Goal: Use online tool/utility: Use online tool/utility

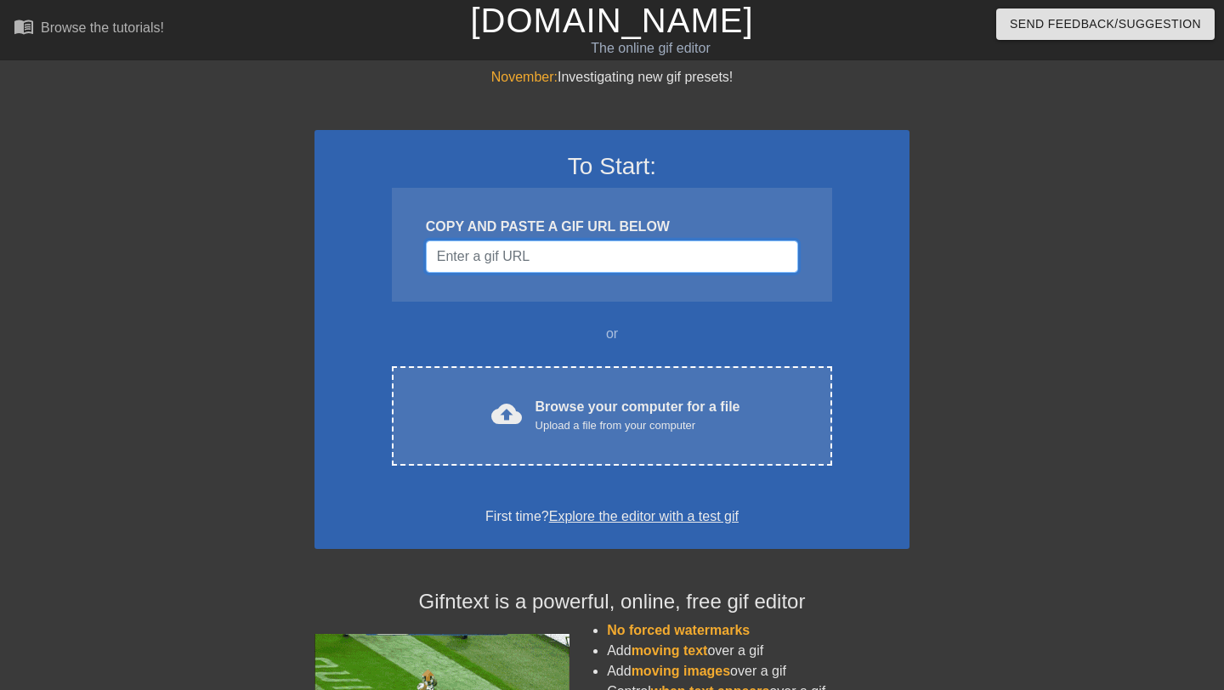
click at [476, 259] on input "Username" at bounding box center [612, 256] width 372 height 32
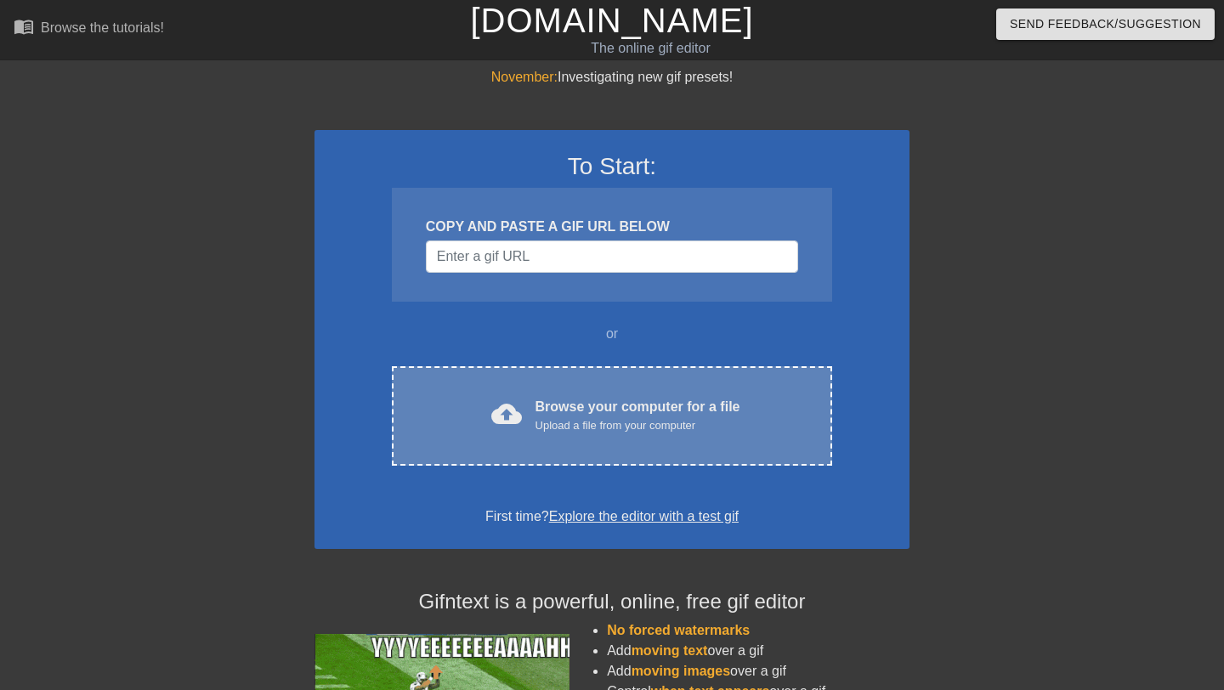
click at [598, 398] on div "Browse your computer for a file Upload a file from your computer" at bounding box center [637, 415] width 205 height 37
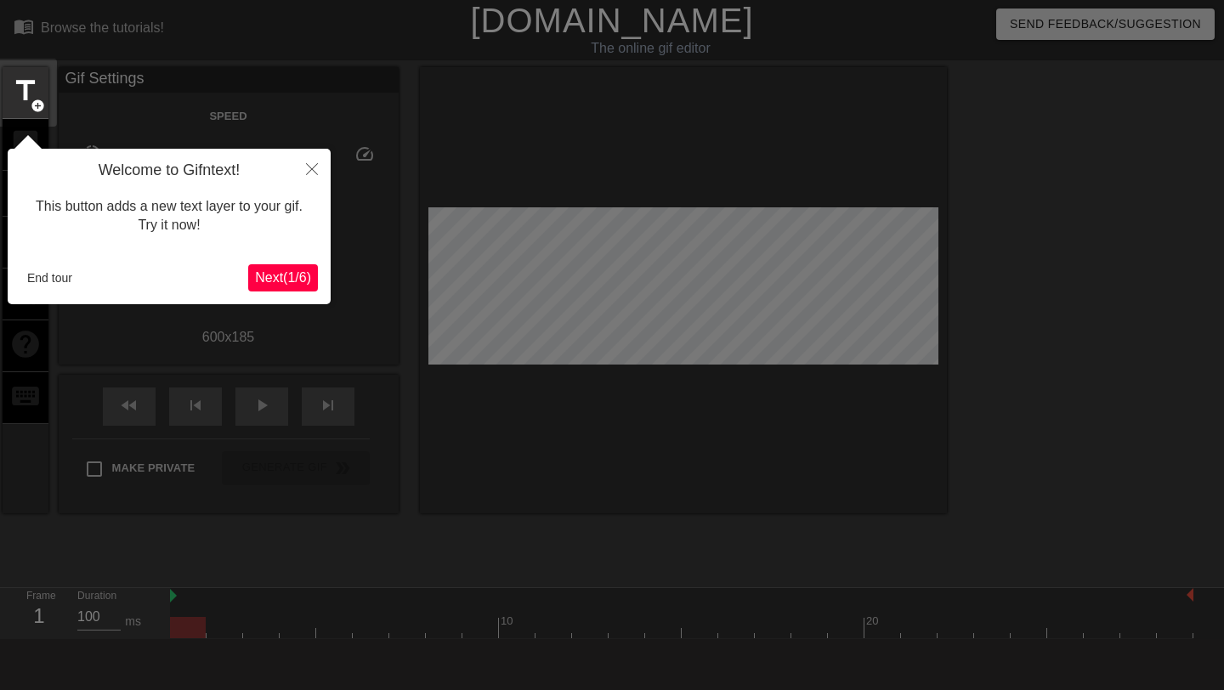
scroll to position [42, 0]
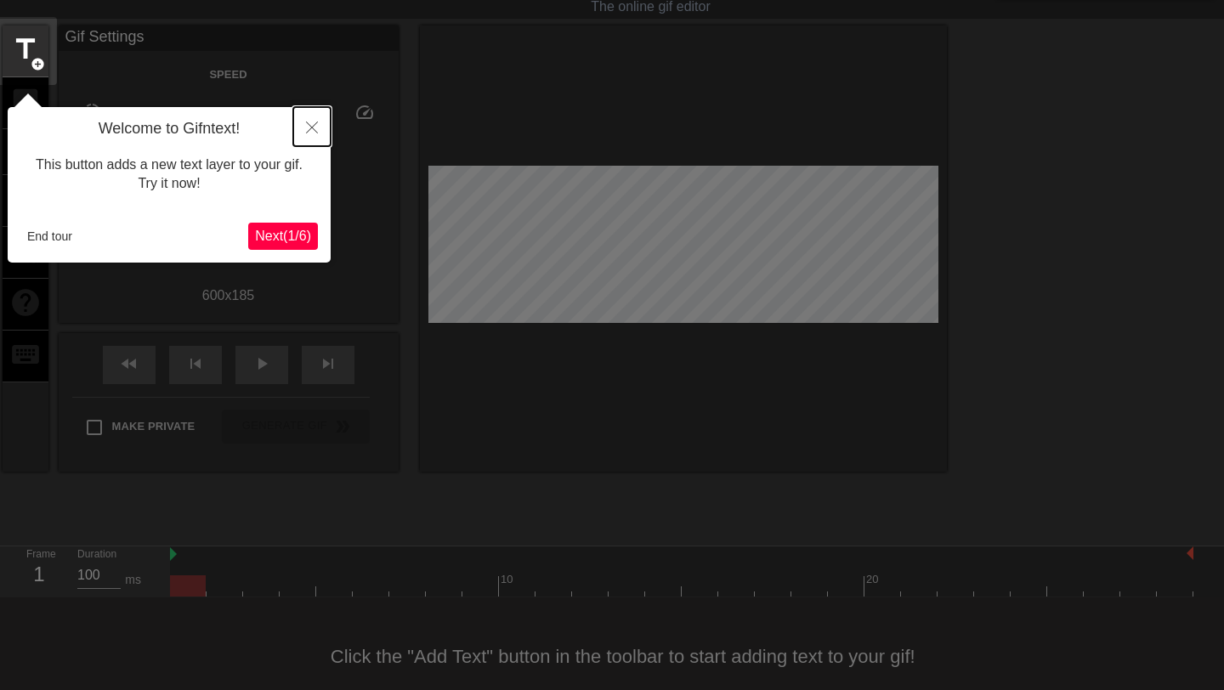
click at [316, 127] on icon "Close" at bounding box center [312, 128] width 12 height 12
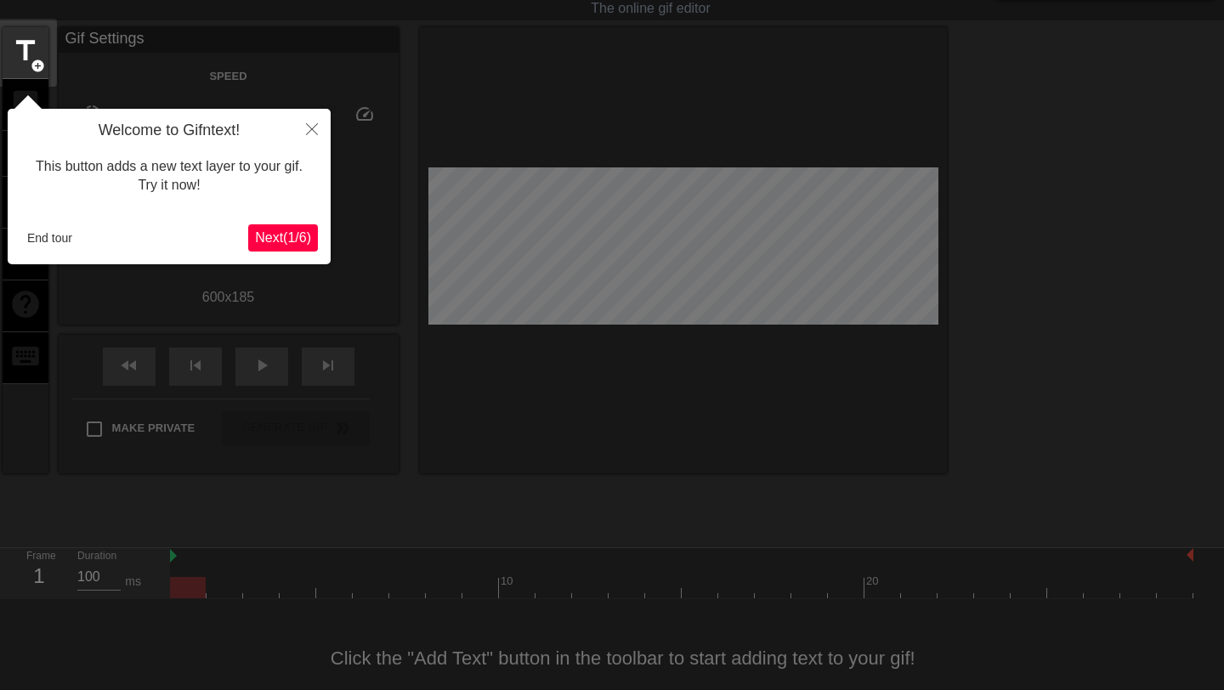
scroll to position [0, 0]
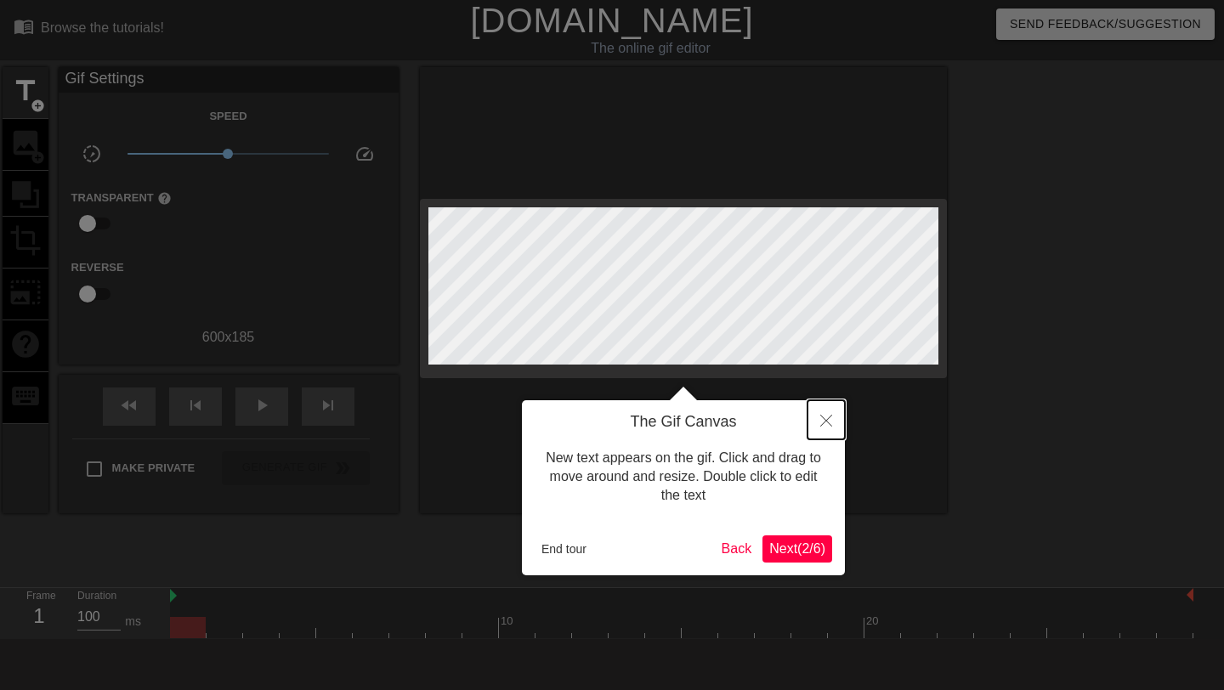
click at [822, 416] on icon "Close" at bounding box center [826, 421] width 12 height 12
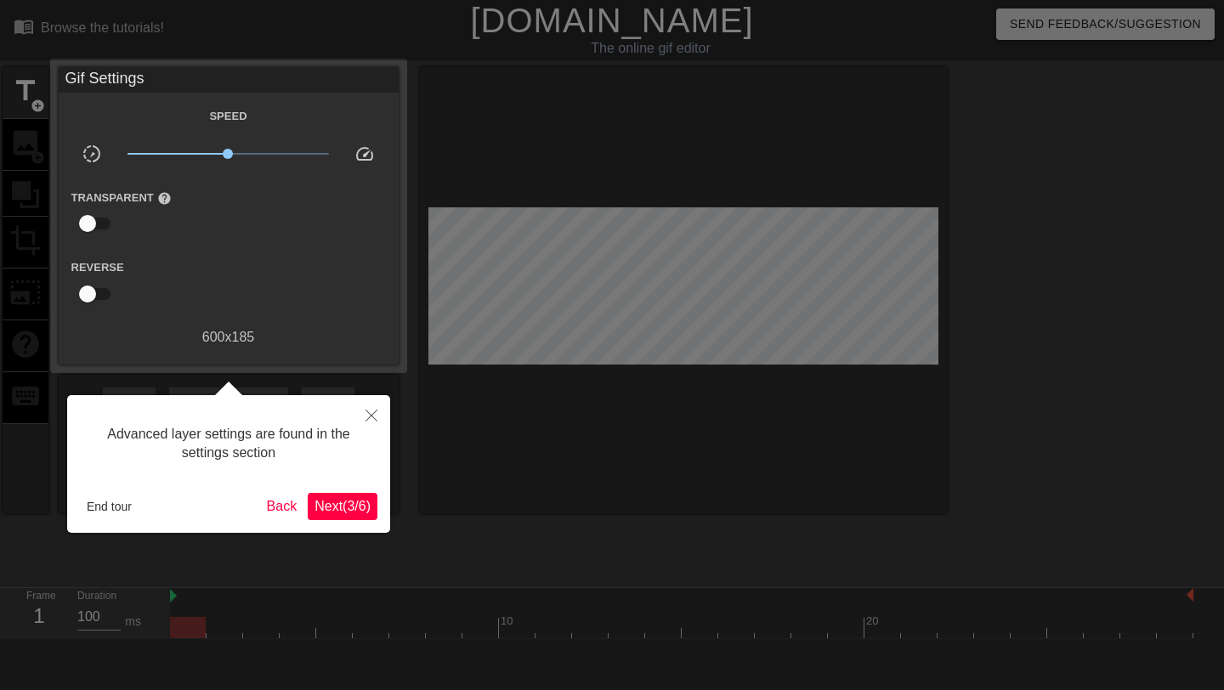
scroll to position [42, 0]
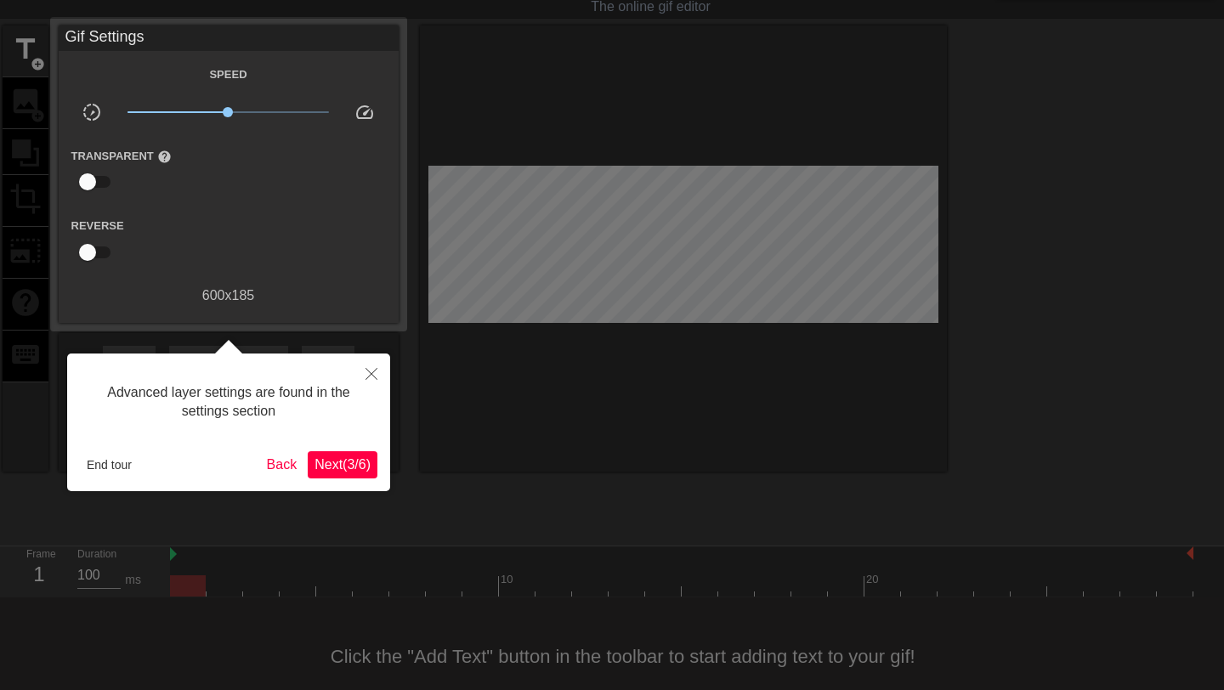
click at [358, 461] on span "Next ( 3 / 6 )" at bounding box center [342, 464] width 56 height 14
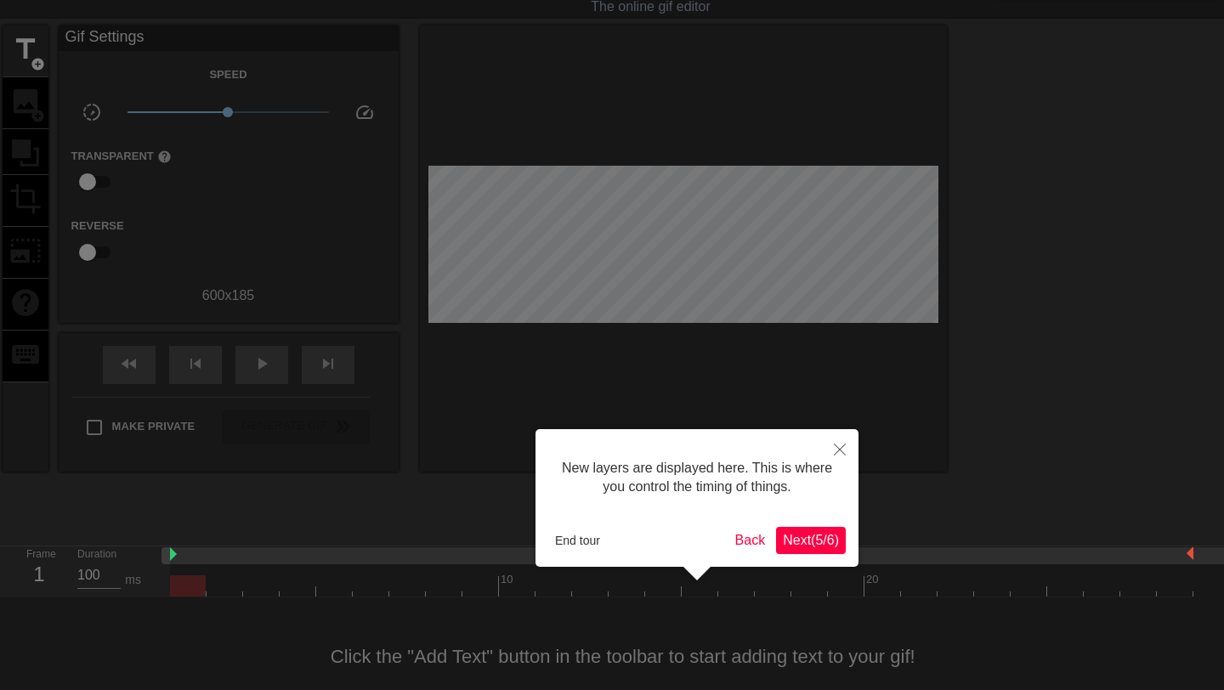
scroll to position [14, 0]
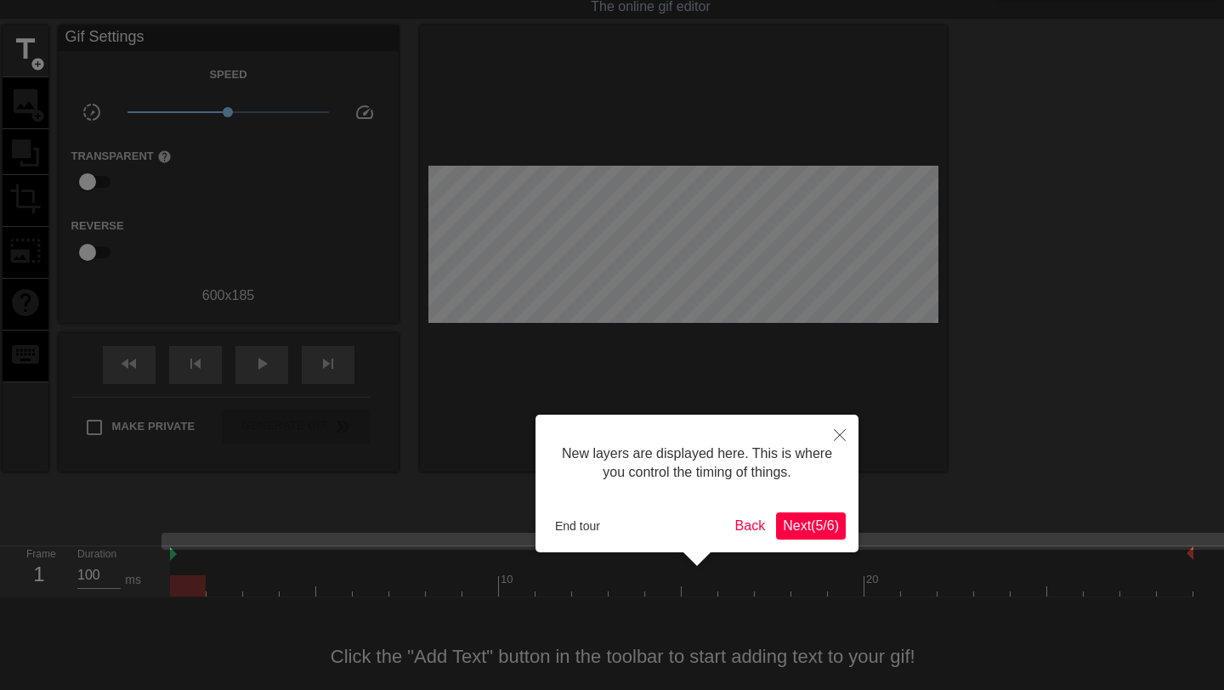
click at [794, 525] on span "Next ( 5 / 6 )" at bounding box center [811, 525] width 56 height 14
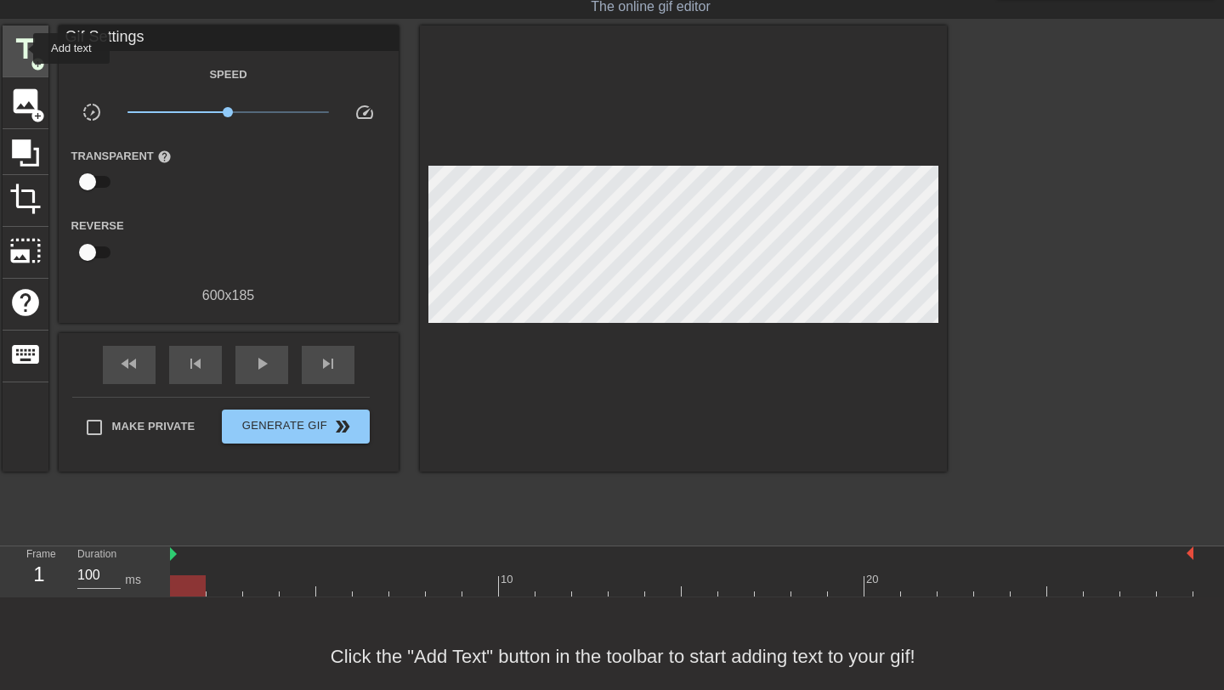
click at [22, 48] on span "title" at bounding box center [25, 49] width 32 height 32
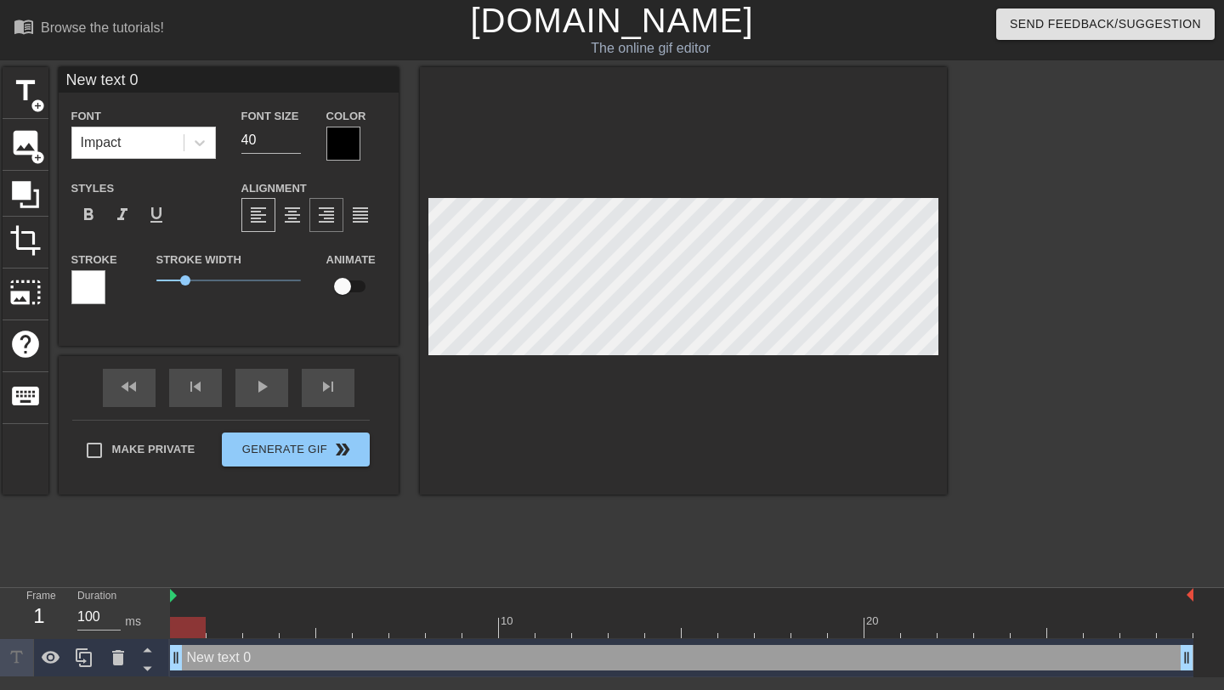
scroll to position [0, 1]
type input "New 0"
type textarea "New 0"
type input "New 0"
type textarea "New 0"
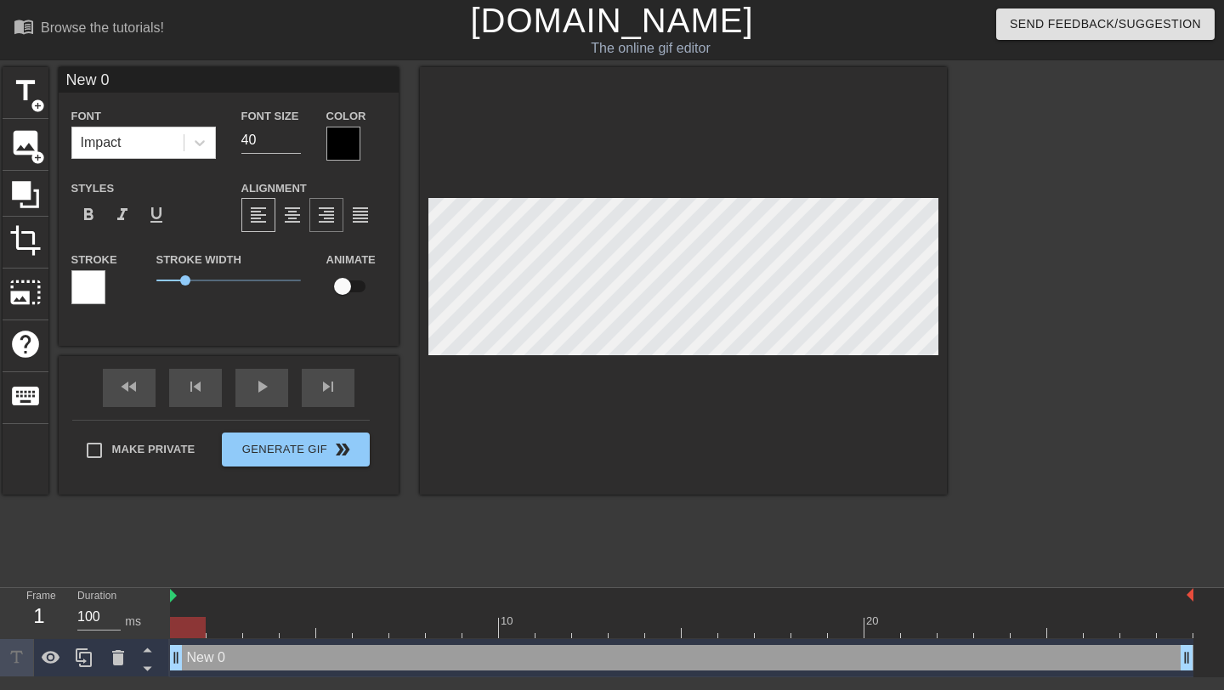
type input "Ne 0"
type textarea "Ne 0"
type input "Ne"
type textarea "Ne"
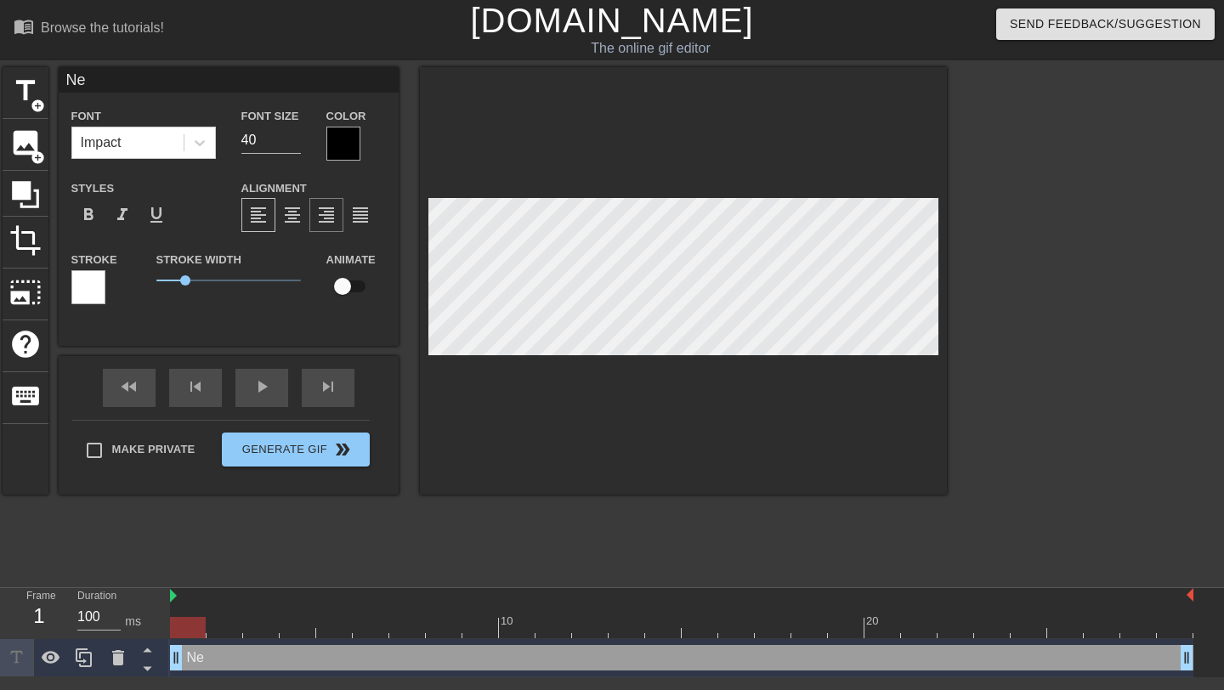
type input "Ne"
type textarea "Ne"
type input "N"
type textarea "N"
type input "e"
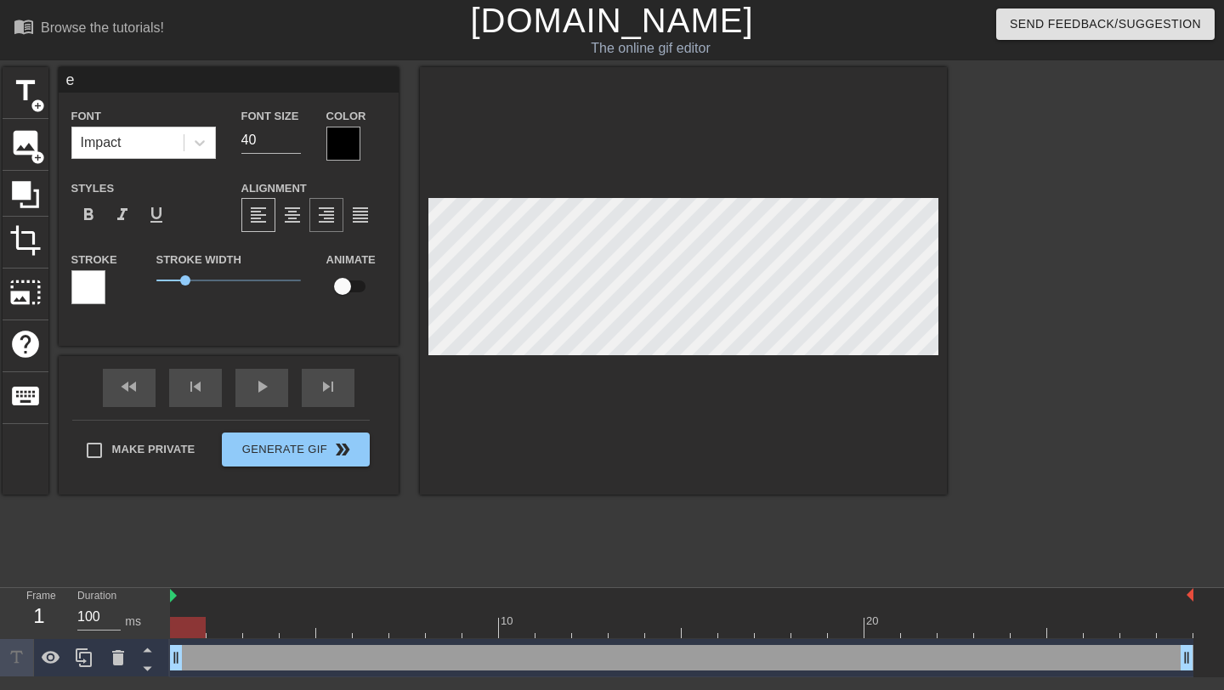
type textarea "ev"
type input "eve"
type textarea "eve"
type input "even"
type textarea "even"
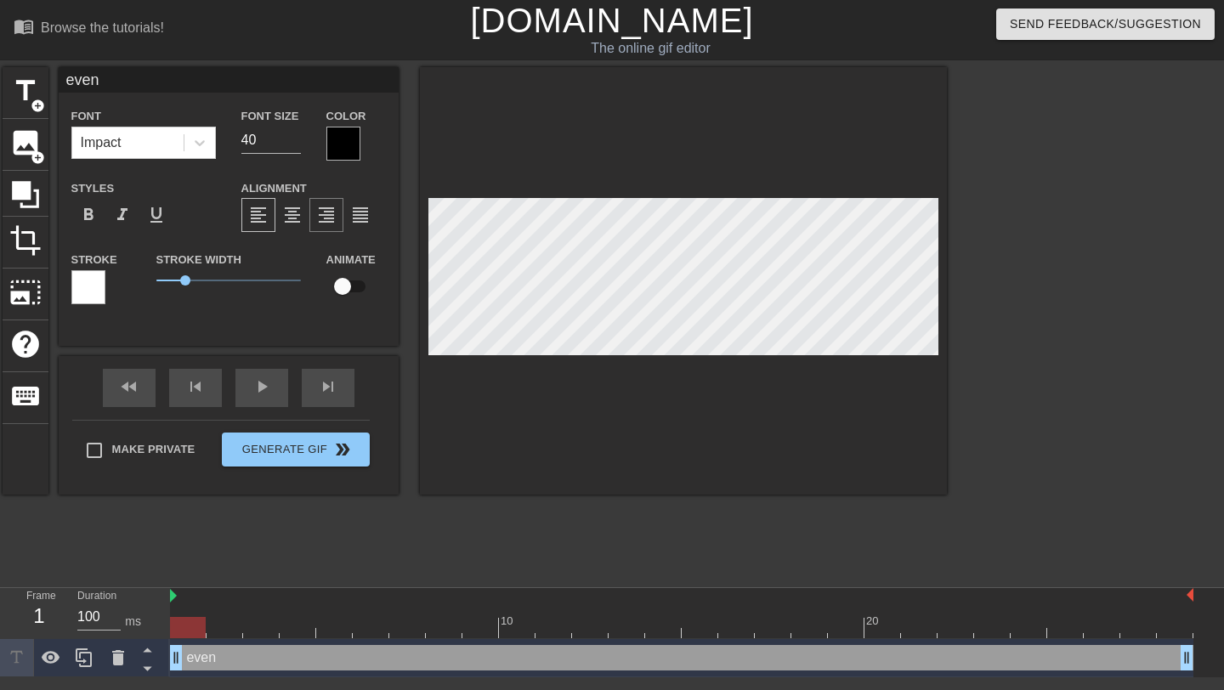
type input "even"
type textarea "even"
type input "even t"
type textarea "even th"
type input "even the"
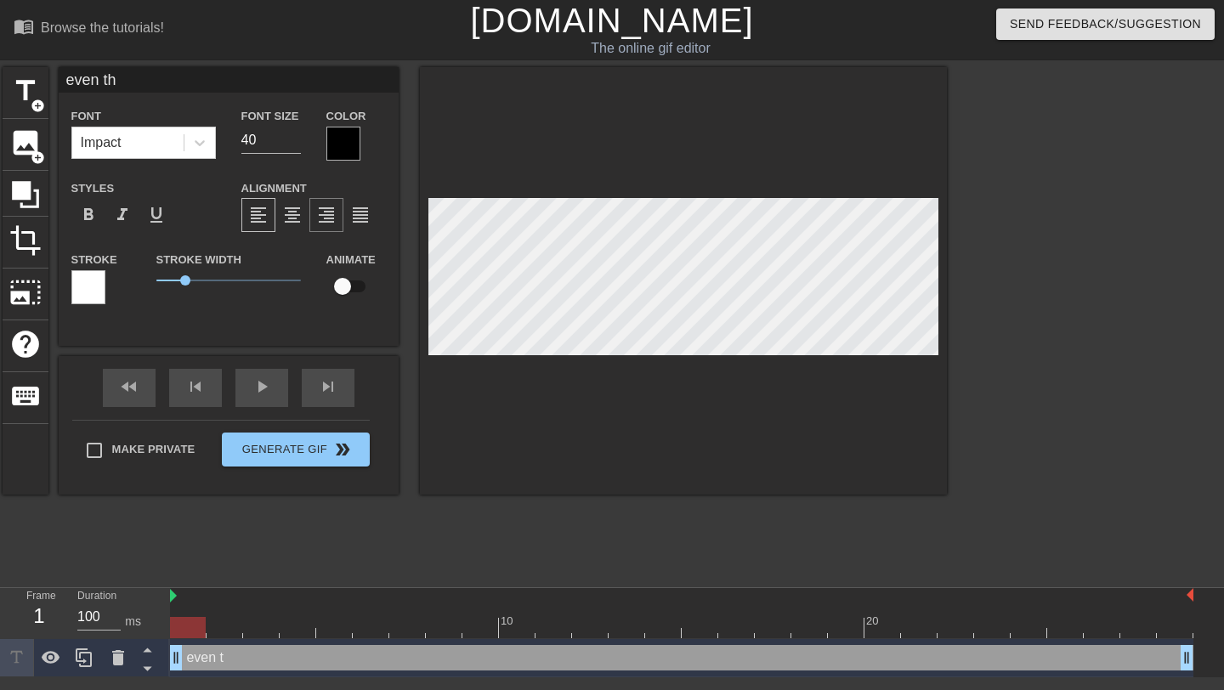
type textarea "even the"
type input "even they"
type textarea "even they"
type input "even they"
type textarea "even they"
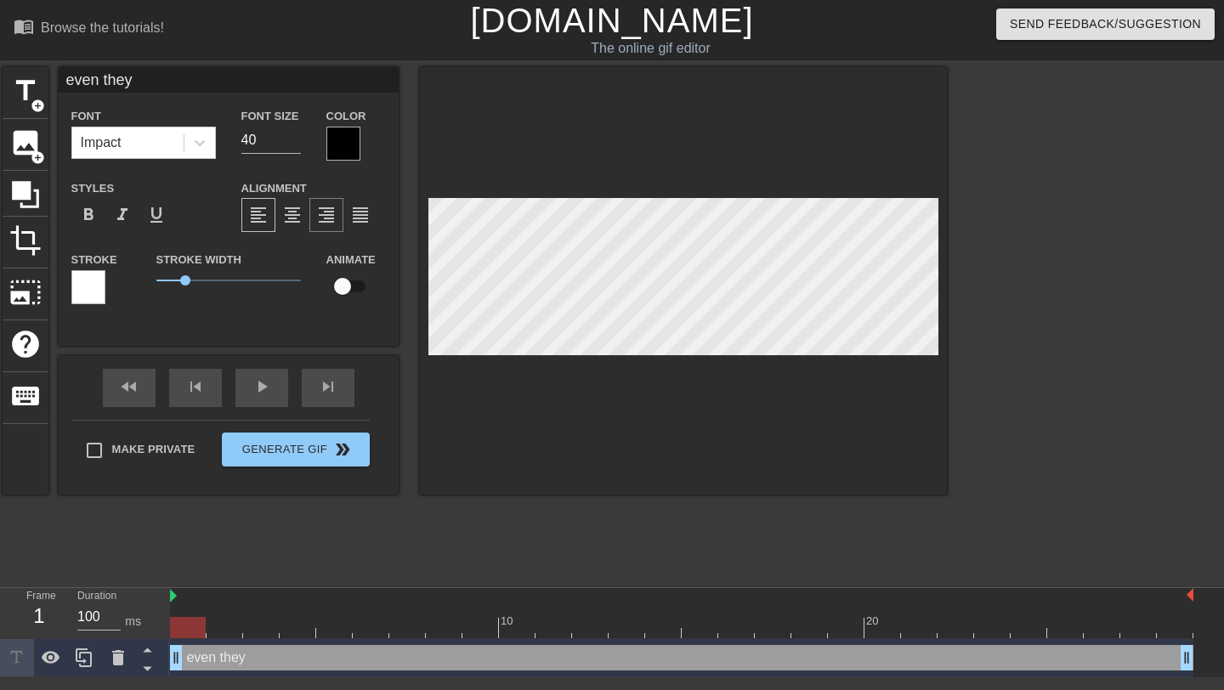
type input "even they w"
type textarea "even they w"
type input "even they we"
type textarea "even they wer"
type input "even they were"
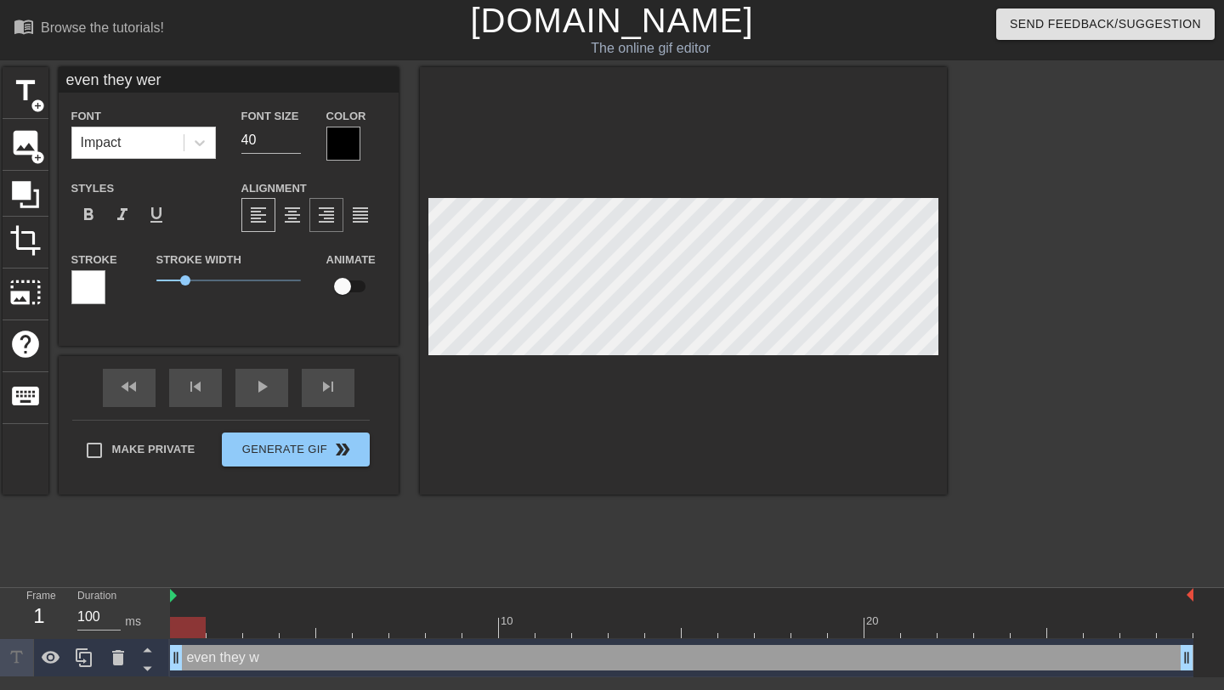
type textarea "even they were"
type input "even they were"
type textarea "even they were"
type input "even they were w"
type textarea "even they were w"
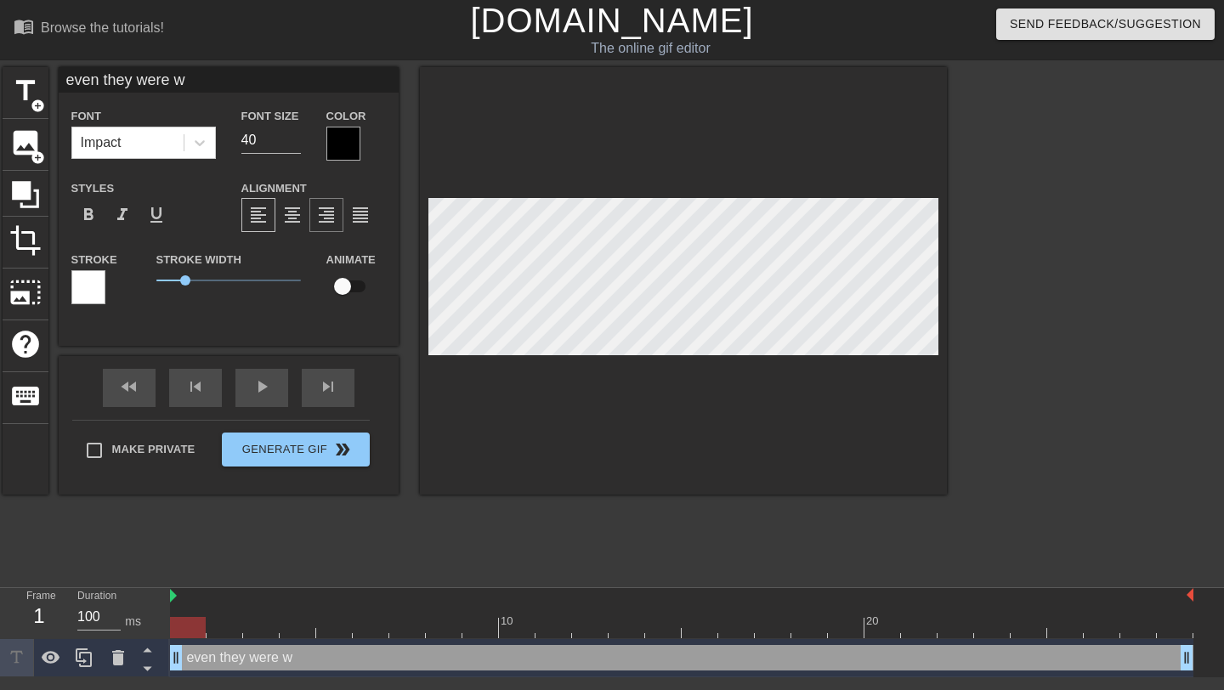
type input "even they were we"
type textarea "even they were we"
type input "even they were wei"
type textarea "even they were wei"
type input "even they were [PERSON_NAME]"
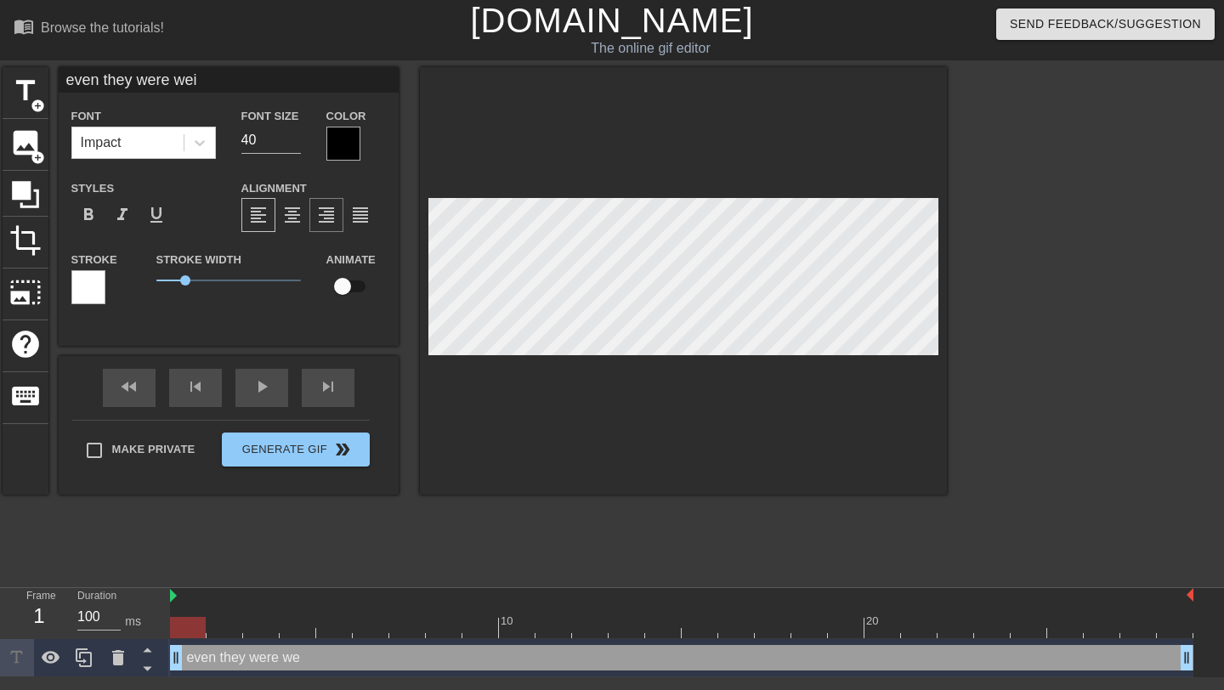
type textarea "even they were [PERSON_NAME]"
type input "even they were weird"
type textarea "even they were weirde"
type input "even they were weirde"
type textarea "even they were weirded"
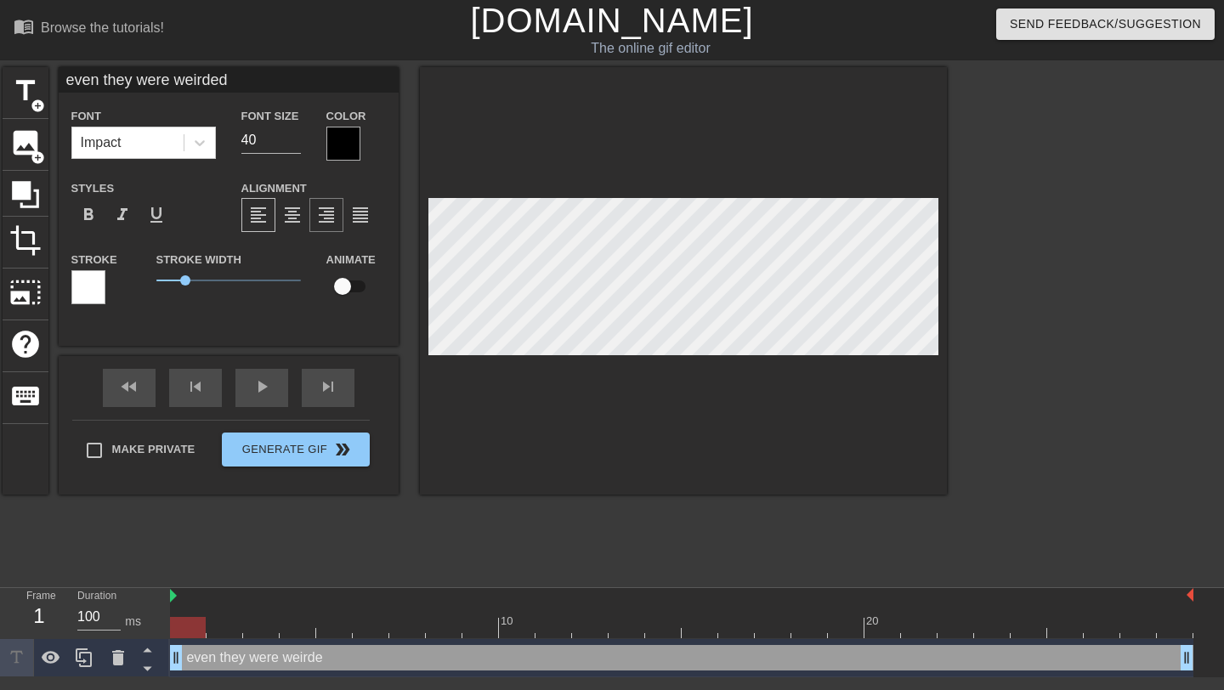
type input "even they were weirded"
type textarea "even they were weirded"
type input "even they were weirded t"
type textarea "even they were weirded t"
type input "even they were weirded tf"
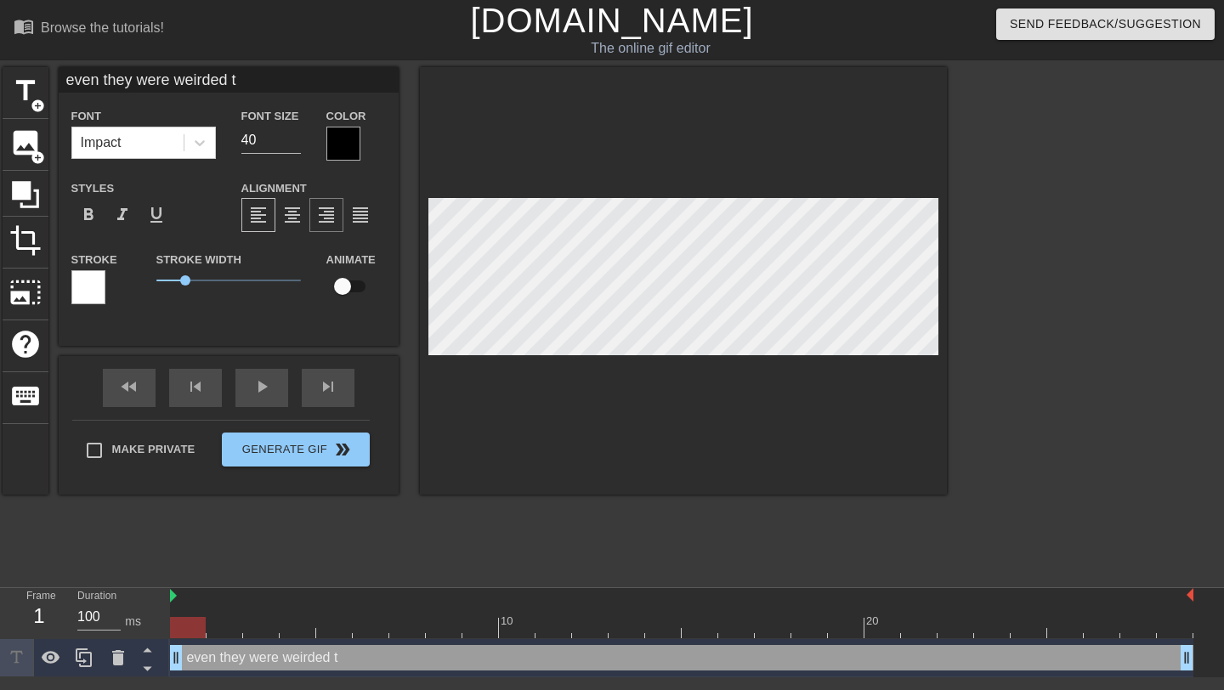
type textarea "even they were weirded tf"
type input "even they were weirded tf"
type textarea "even they were weirded tf"
type input "even they were weirded tf o"
type textarea "even they were weirded tf o"
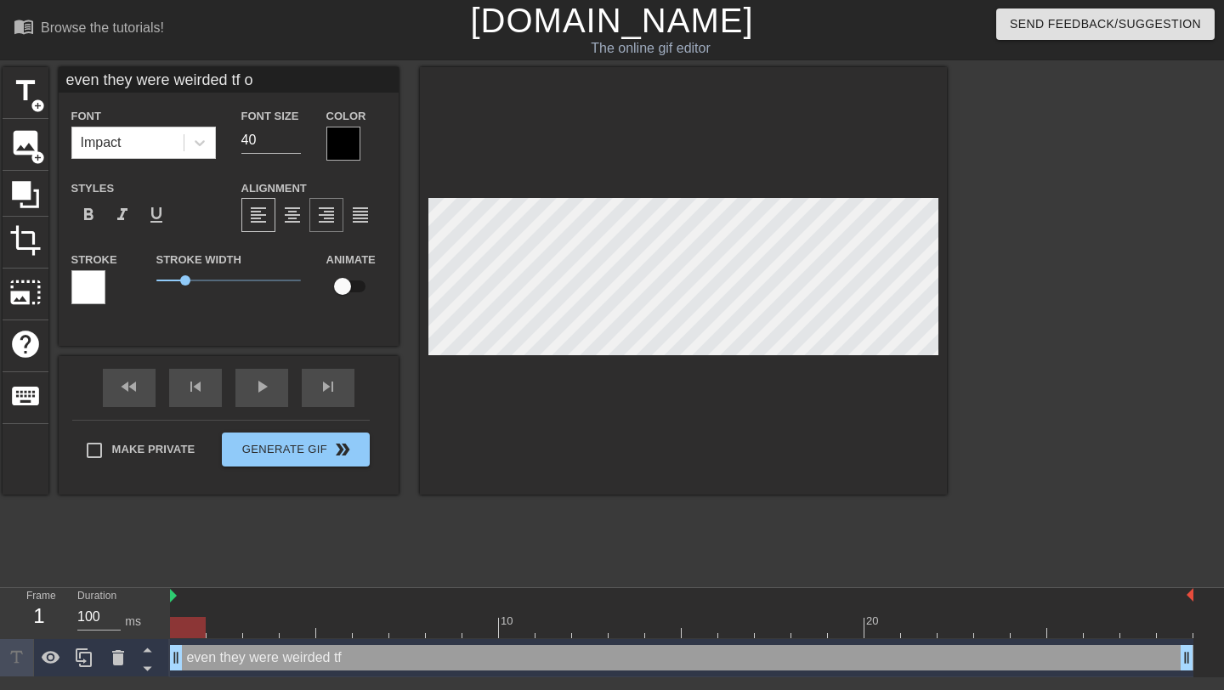
type input "even they were weirded tf ou"
type textarea "even they were weirded tf out"
type input "even they were weirded tf out"
type textarea "even they were weirded tf out"
paste textarea "😂"
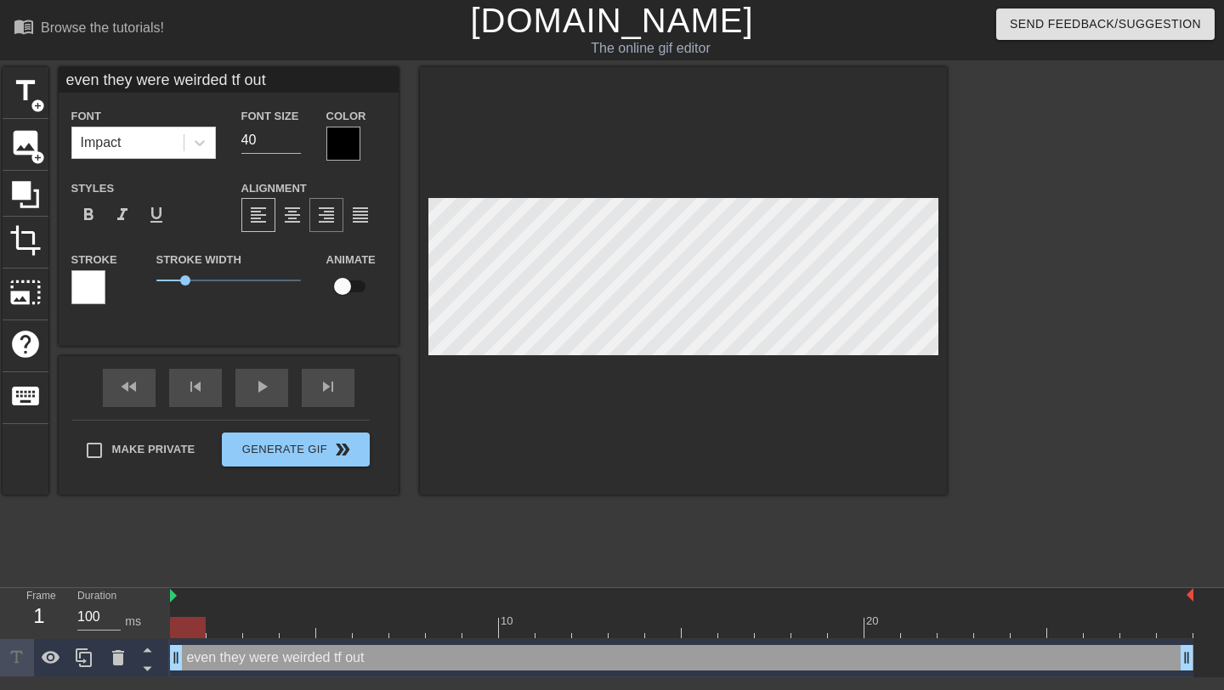
type input "even they were weirded tf out 😂"
type textarea "even they were weirded tf out 😂"
paste textarea "😂"
type input "even they were weirded tf out 😂😂"
type textarea "even they were weirded tf out 😂😂"
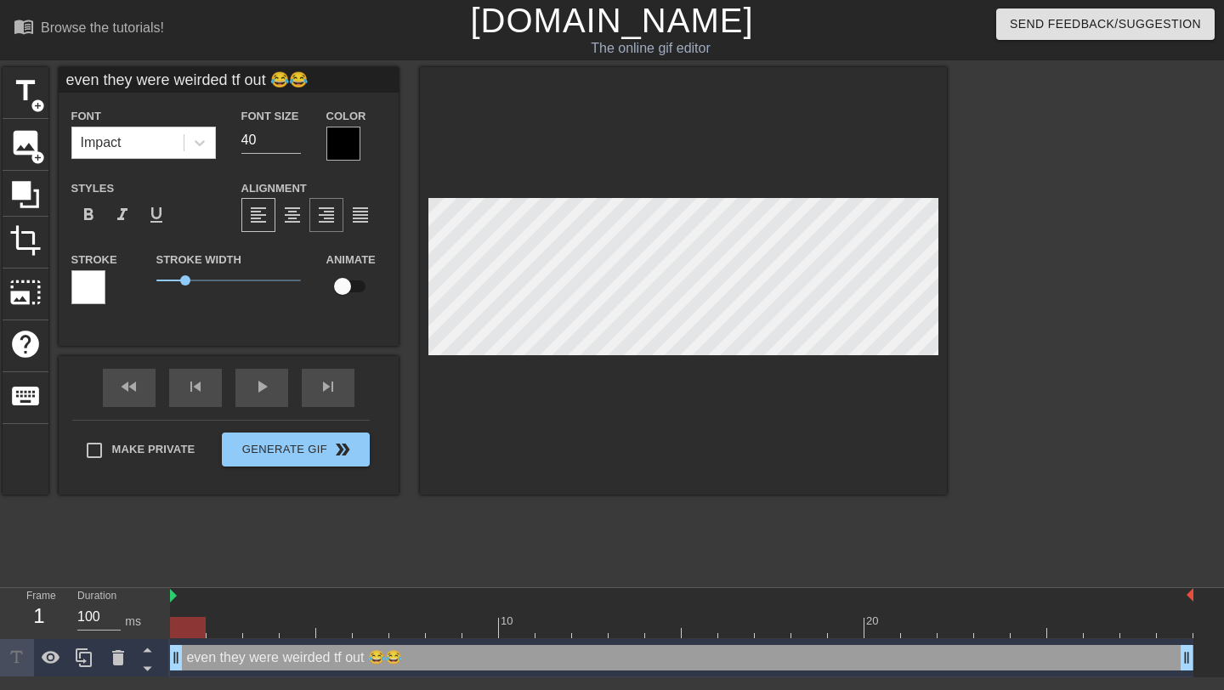
paste textarea "😂"
type input "even they were weirded tf out 😂😂😂"
type textarea "even they were weirded tf out 😂😂😂"
paste textarea "😂"
type input "even they were weirded tf out 😂😂😂😂"
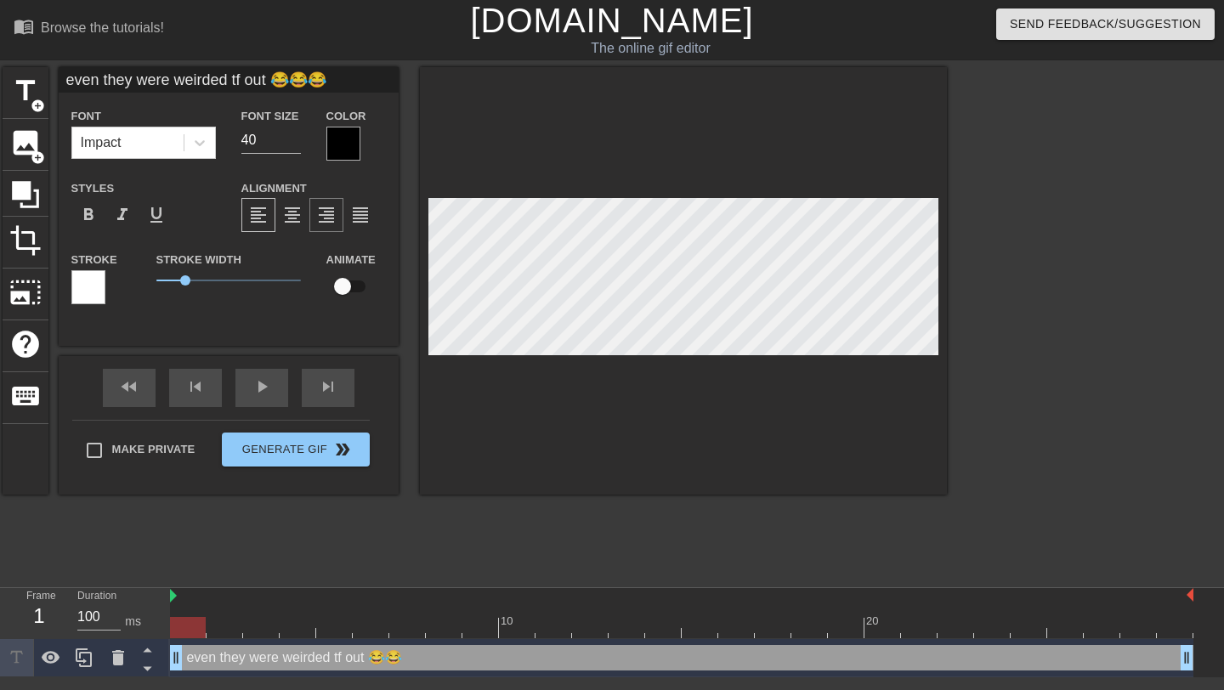
type textarea "even they were weirded tf out 😂😂😂😂"
paste textarea "😂"
type input "even they were weirded tf out 😂😂😂😂😂"
type textarea "even they were weirded tf out 😂😂😂😂😂"
paste textarea "😂"
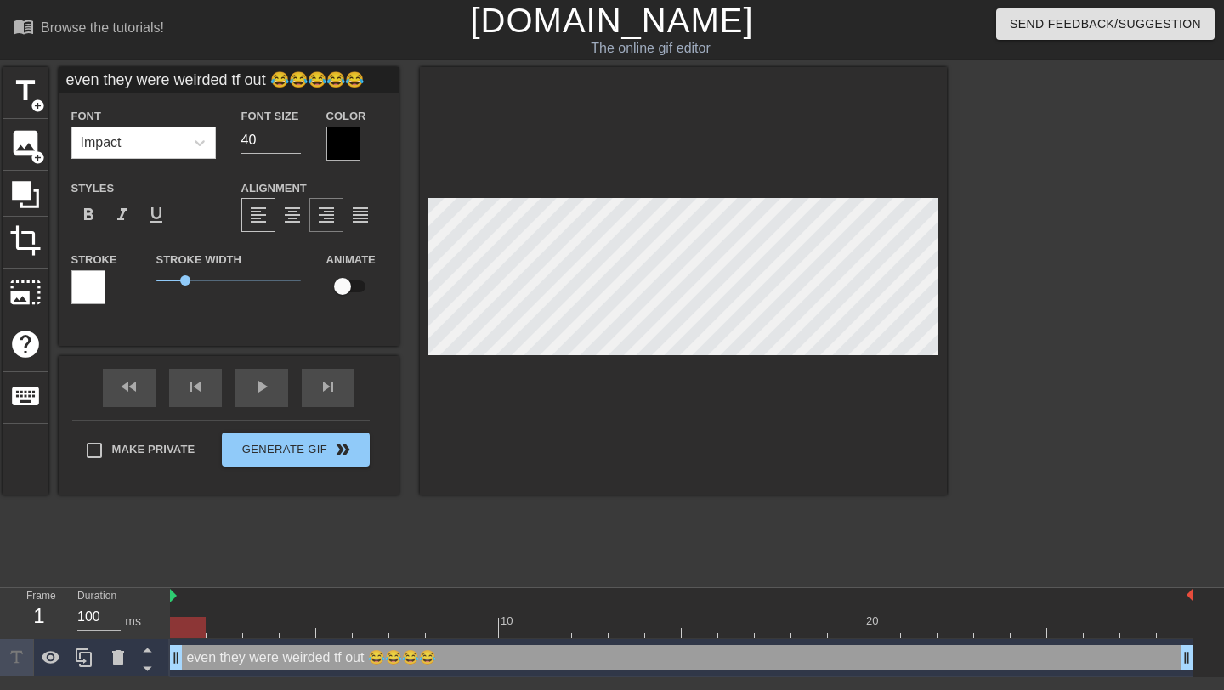
type input "even they were weirded tf out 😂😂😂😂😂😂"
type textarea "even they were weirded tf out 😂😂😂😂😂😂"
paste textarea "😂"
type input "even they were weirded tf out 😂😂😂😂😂😂😂"
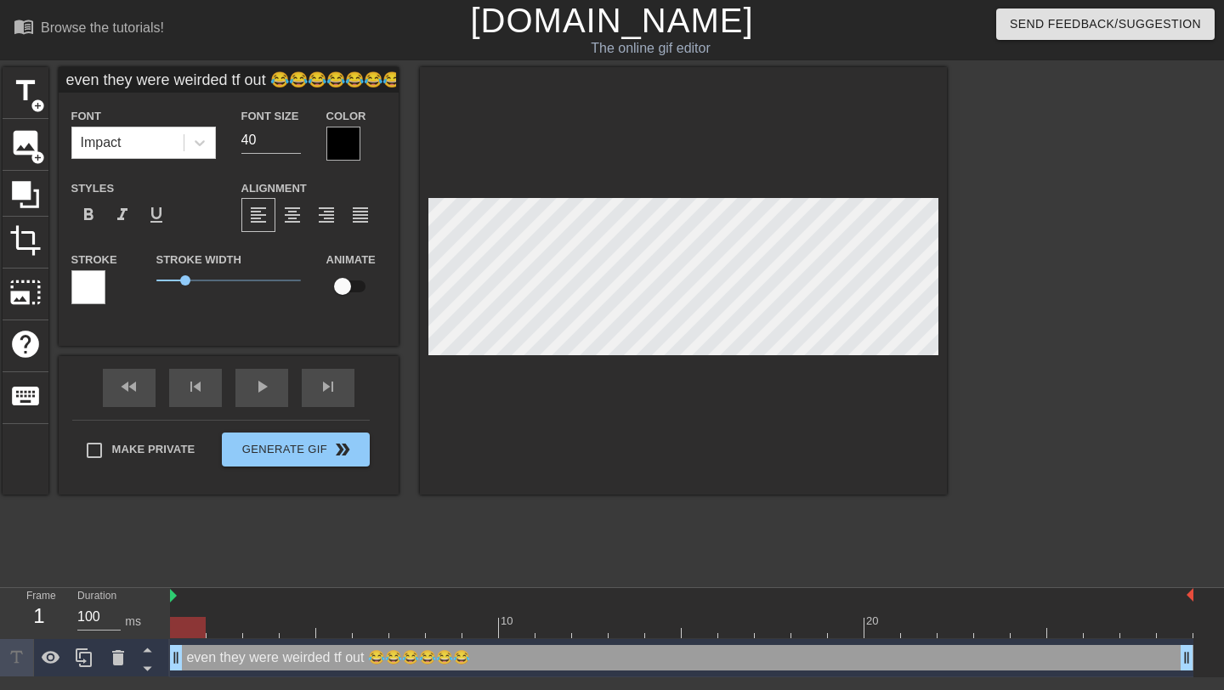
scroll to position [0, 20]
type textarea "even they were weirded tf out 😂😂😂😂😂😂😂"
click at [296, 212] on span "format_align_center" at bounding box center [292, 215] width 20 height 20
click at [268, 212] on div "format_align_left" at bounding box center [258, 215] width 34 height 34
drag, startPoint x: 190, startPoint y: 279, endPoint x: 208, endPoint y: 283, distance: 18.3
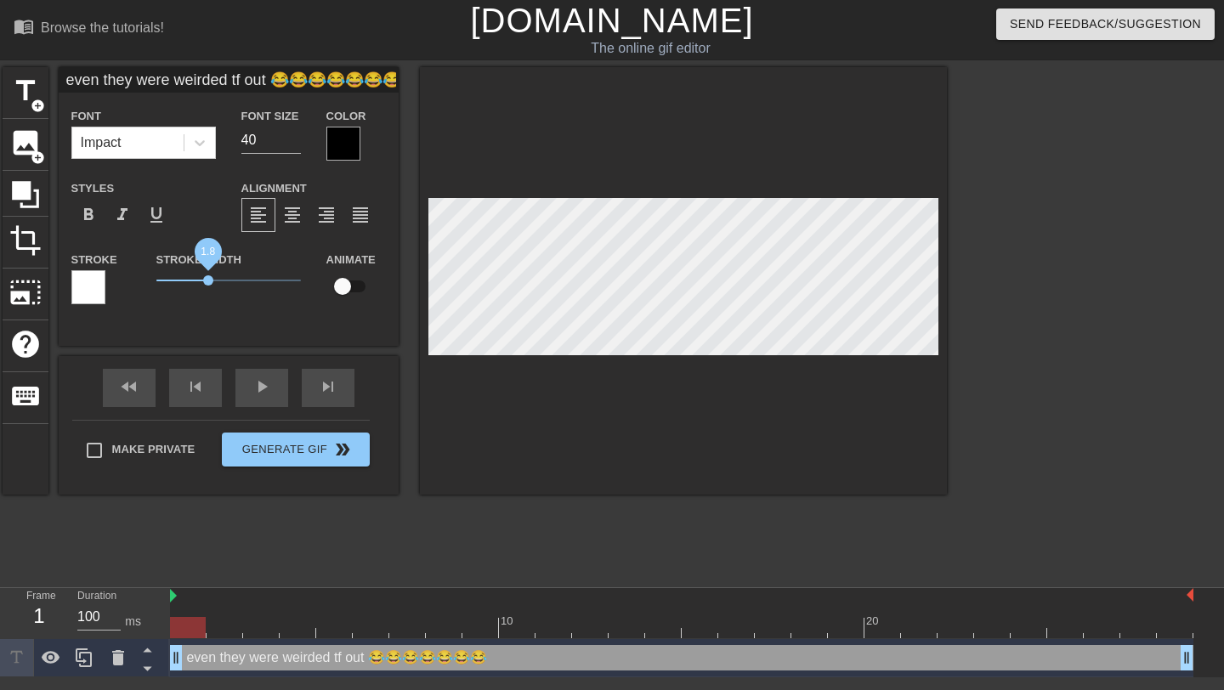
click at [208, 283] on span "1.8" at bounding box center [228, 280] width 144 height 20
click at [136, 139] on div "Impact" at bounding box center [127, 142] width 111 height 31
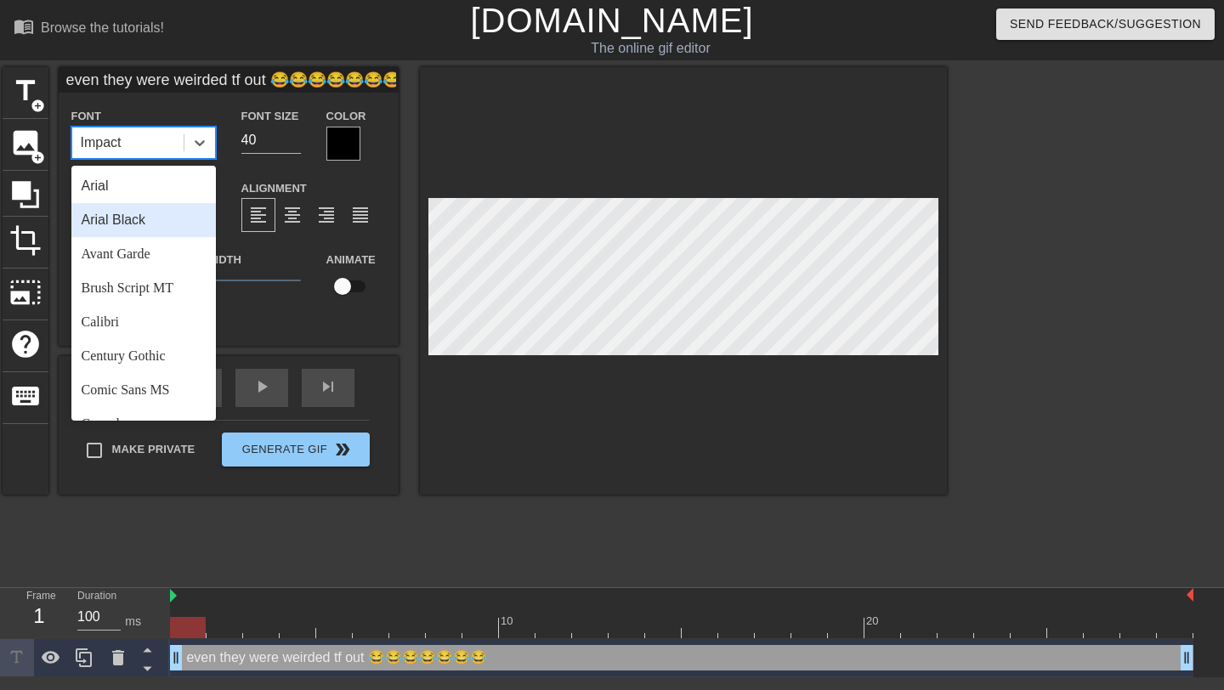
click at [153, 217] on div "Arial Black" at bounding box center [143, 220] width 144 height 34
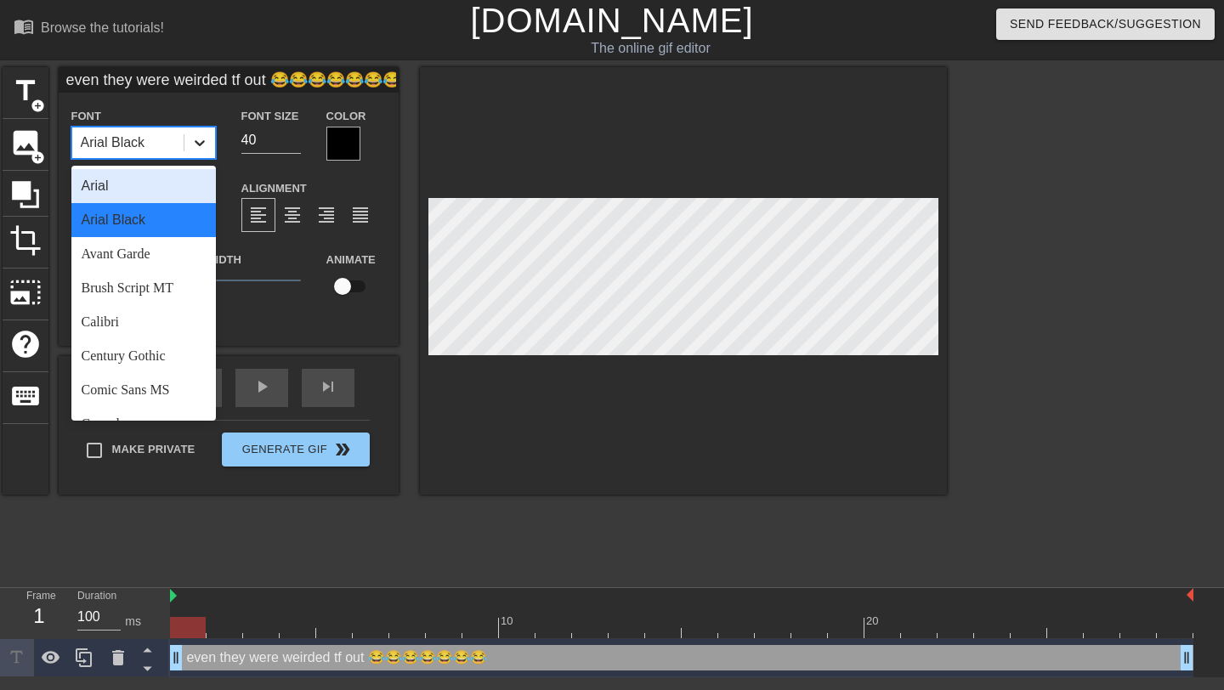
click at [185, 147] on div at bounding box center [199, 142] width 31 height 31
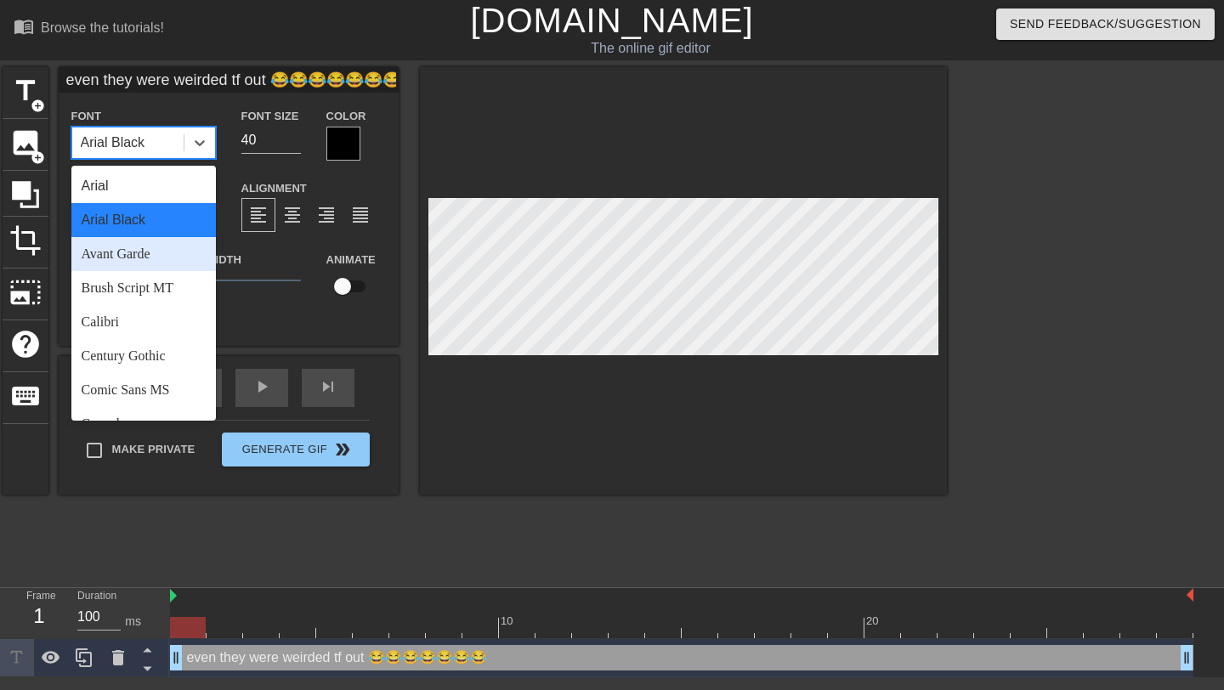
click at [167, 256] on div "Avant Garde" at bounding box center [143, 254] width 144 height 34
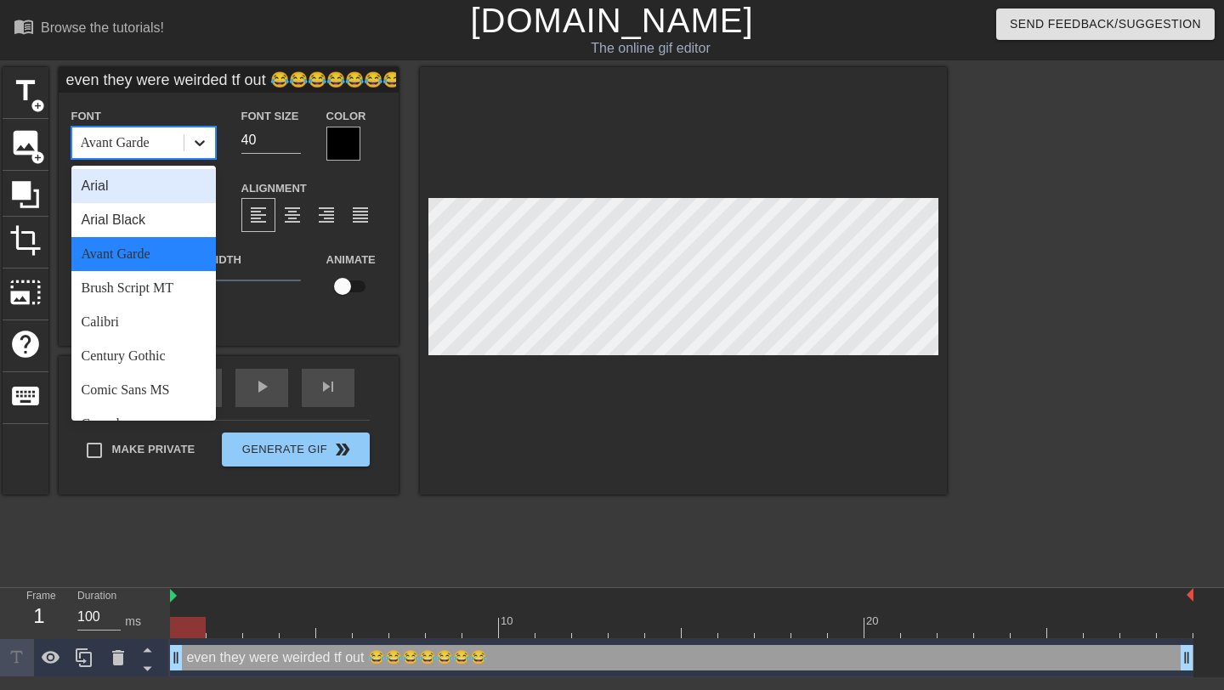
click at [185, 145] on div at bounding box center [199, 142] width 31 height 31
click at [160, 319] on div "Calibri" at bounding box center [143, 322] width 144 height 34
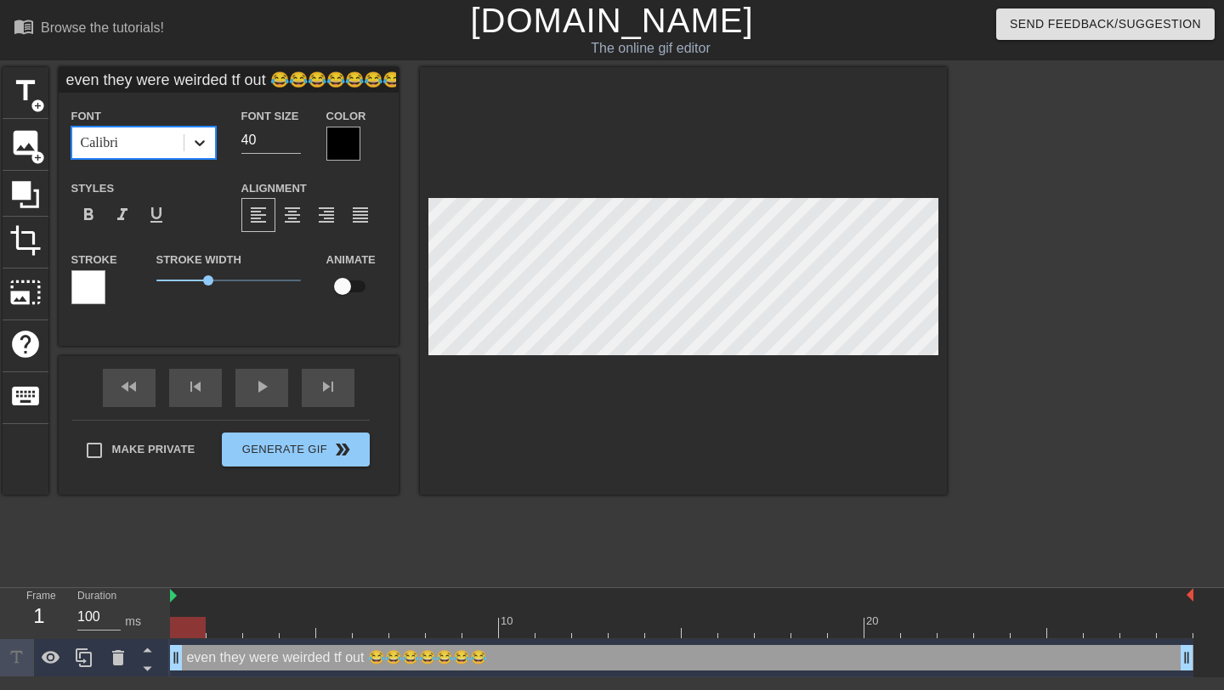
click at [193, 154] on div at bounding box center [199, 142] width 31 height 31
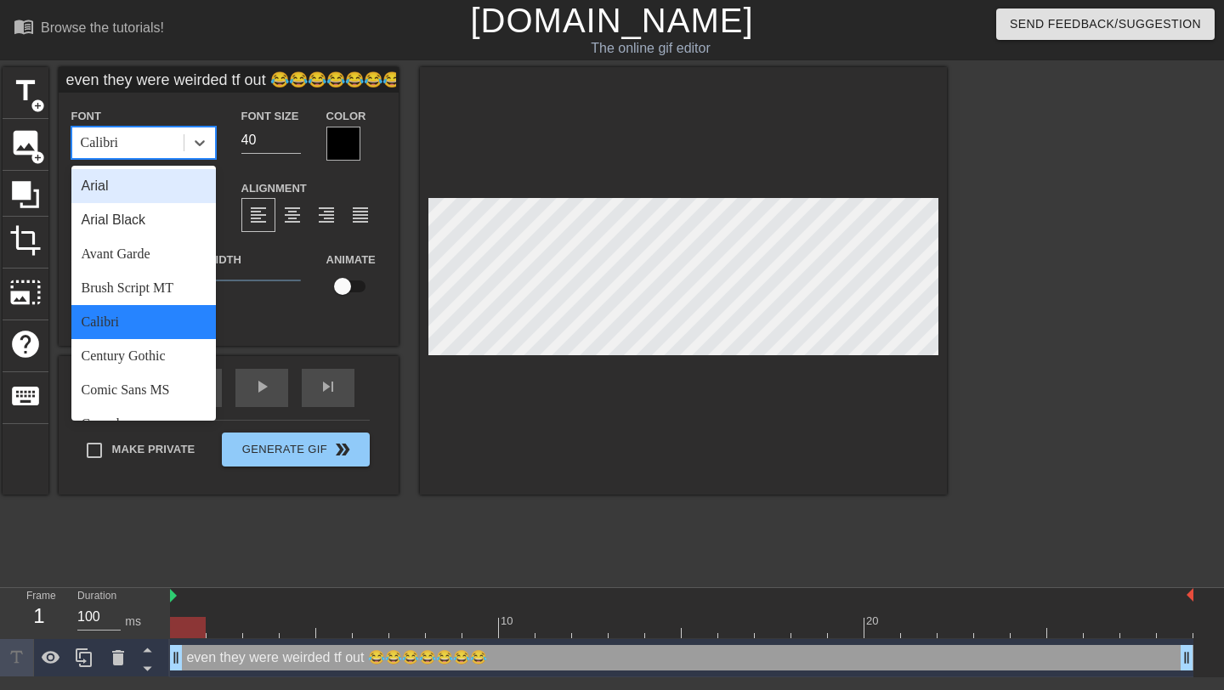
click at [167, 185] on div "Arial" at bounding box center [143, 186] width 144 height 34
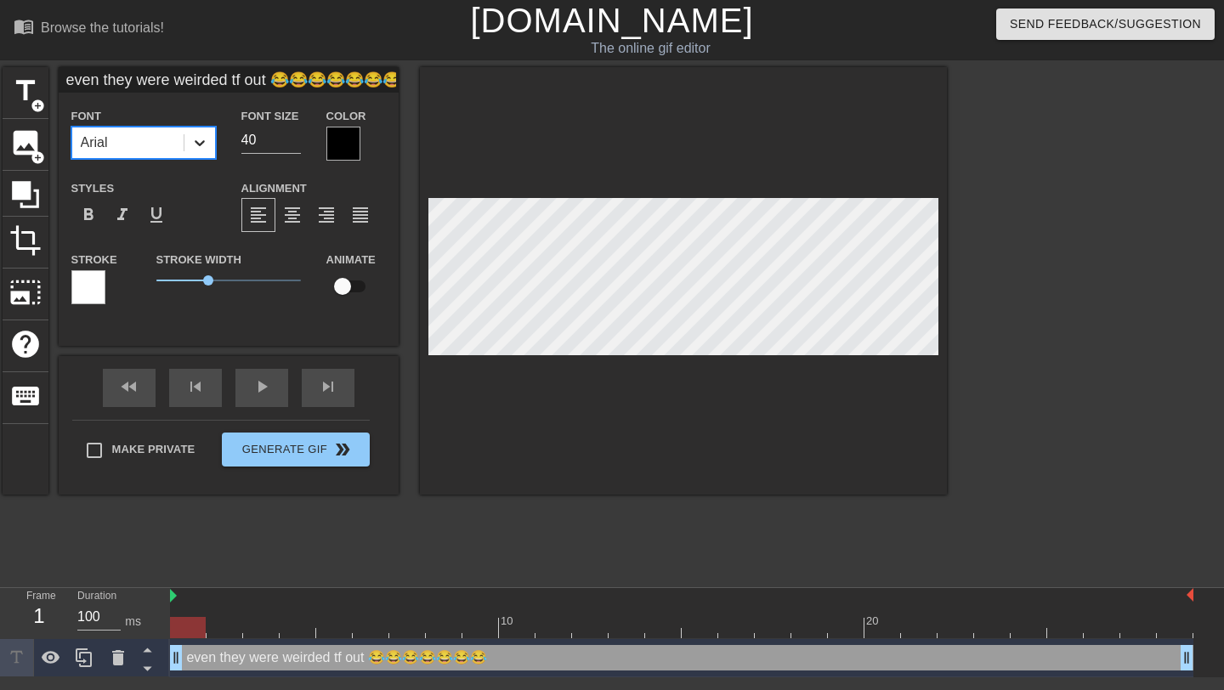
click at [213, 146] on div at bounding box center [199, 142] width 31 height 31
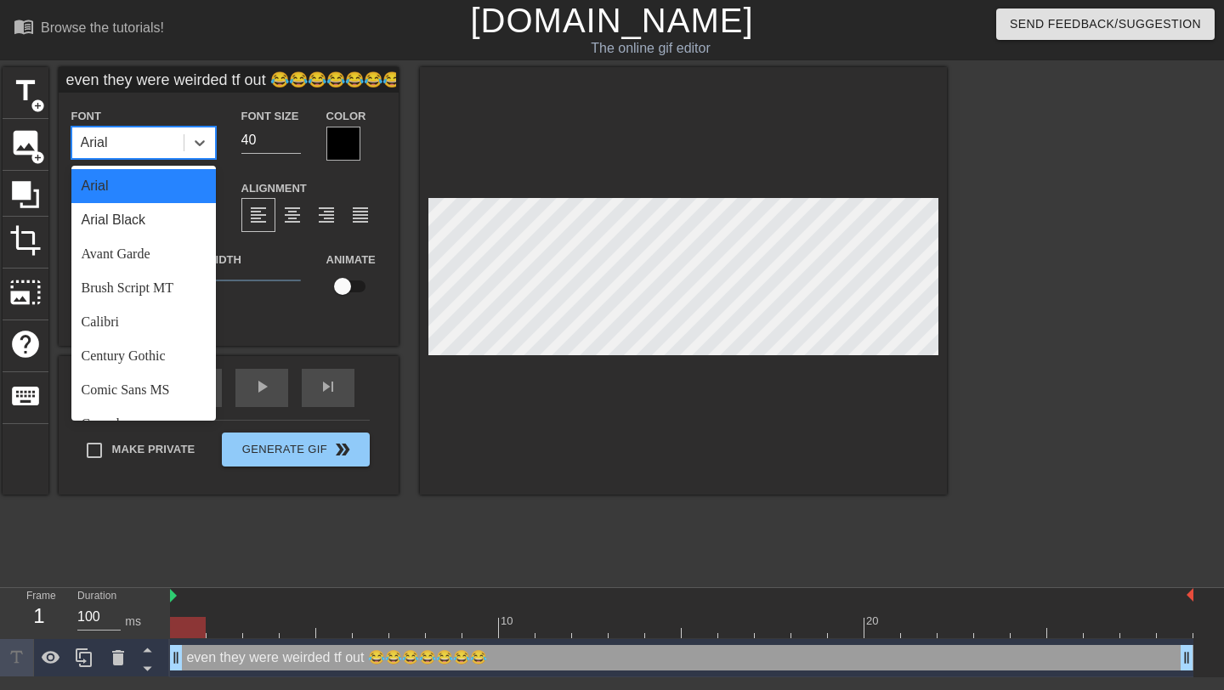
click at [159, 189] on div "Arial" at bounding box center [143, 186] width 144 height 34
click at [199, 148] on icon at bounding box center [199, 142] width 17 height 17
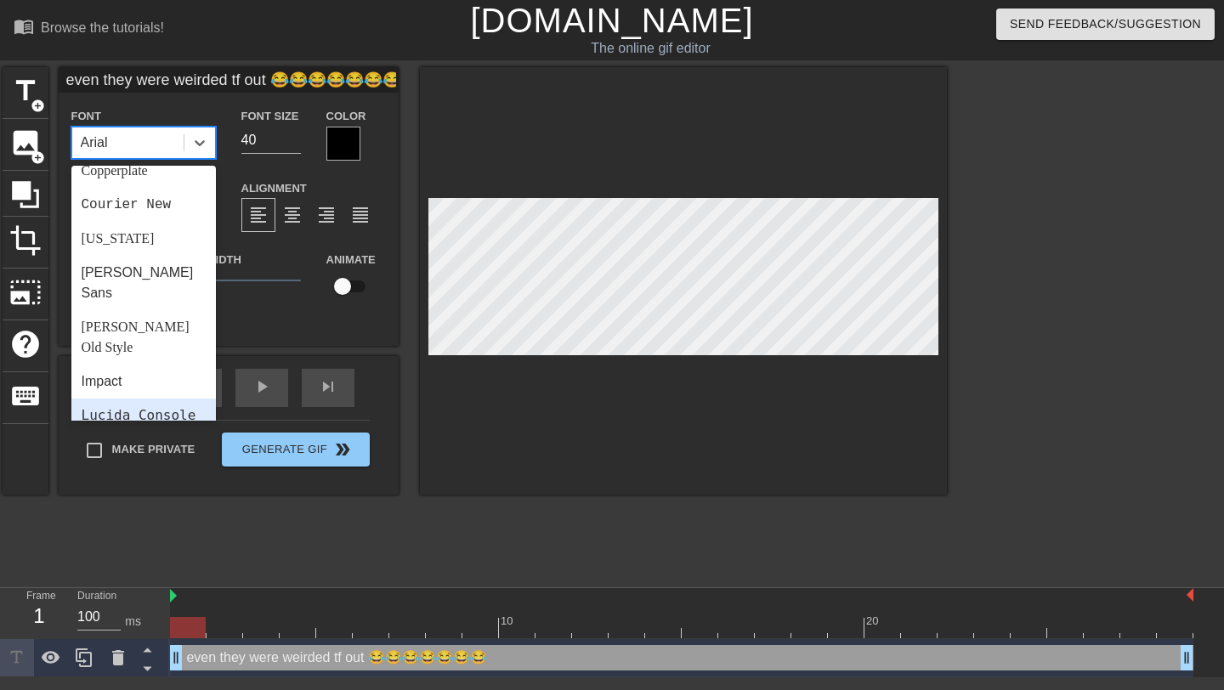
scroll to position [277, 0]
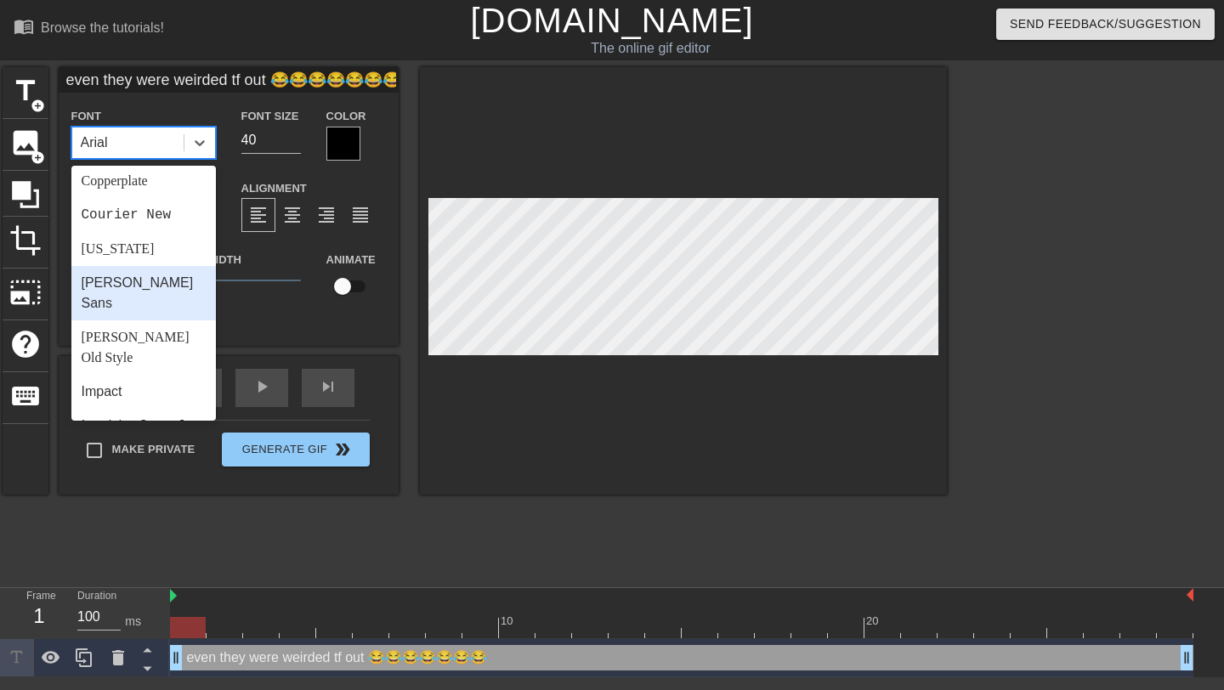
click at [132, 271] on div "[PERSON_NAME] Sans" at bounding box center [143, 293] width 144 height 54
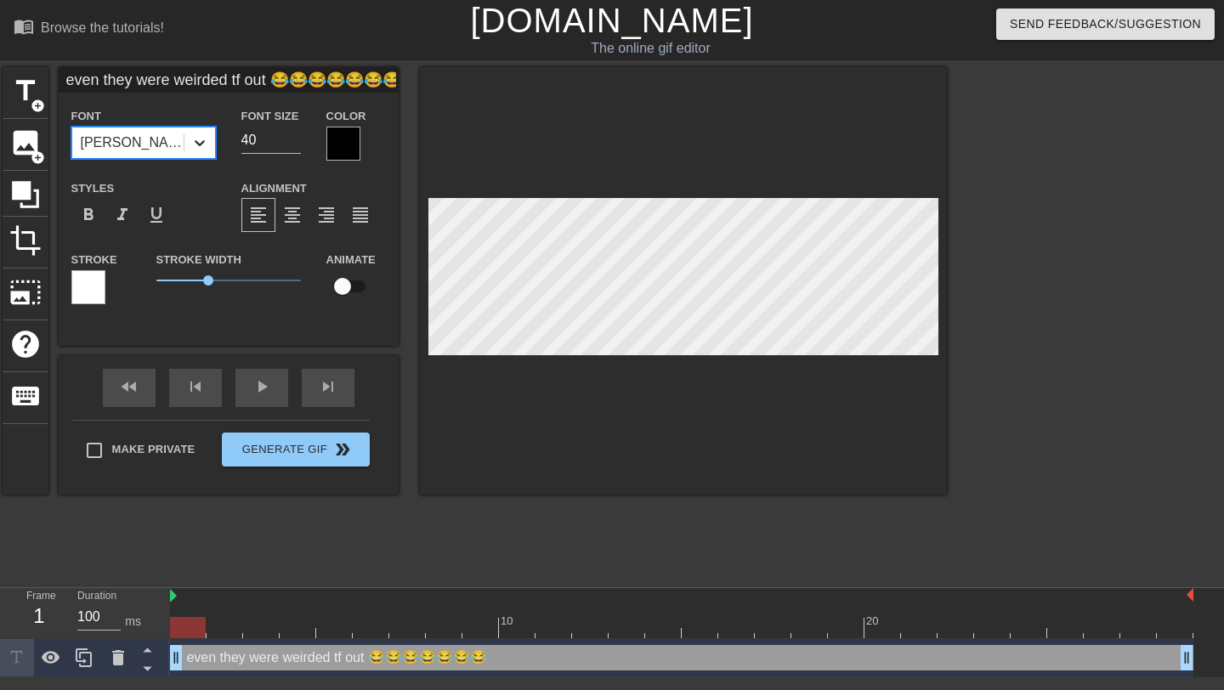
click at [200, 144] on icon at bounding box center [199, 142] width 17 height 17
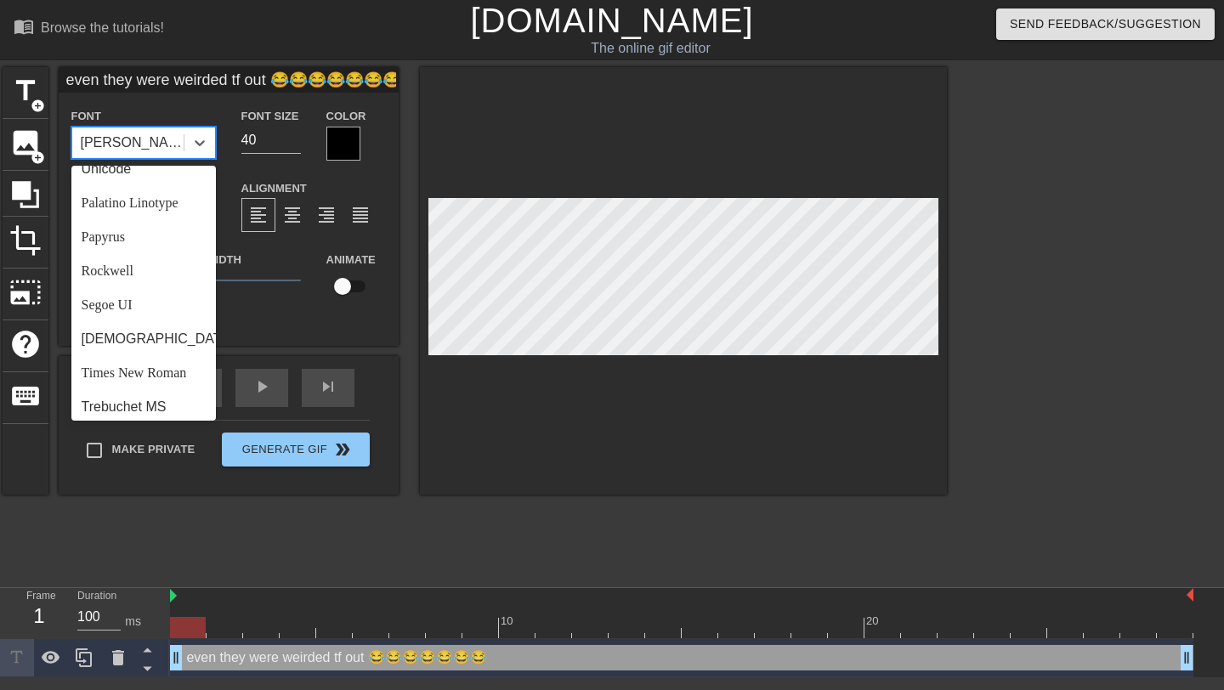
scroll to position [0, 0]
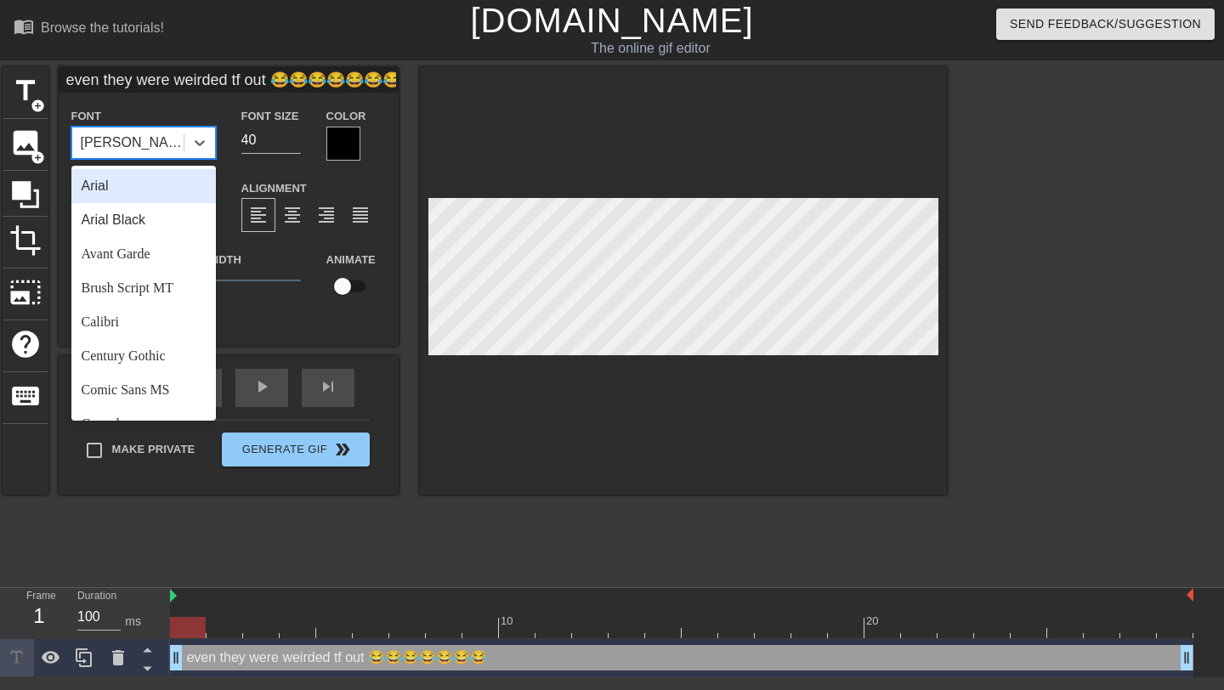
click at [108, 186] on div "Arial" at bounding box center [143, 186] width 144 height 34
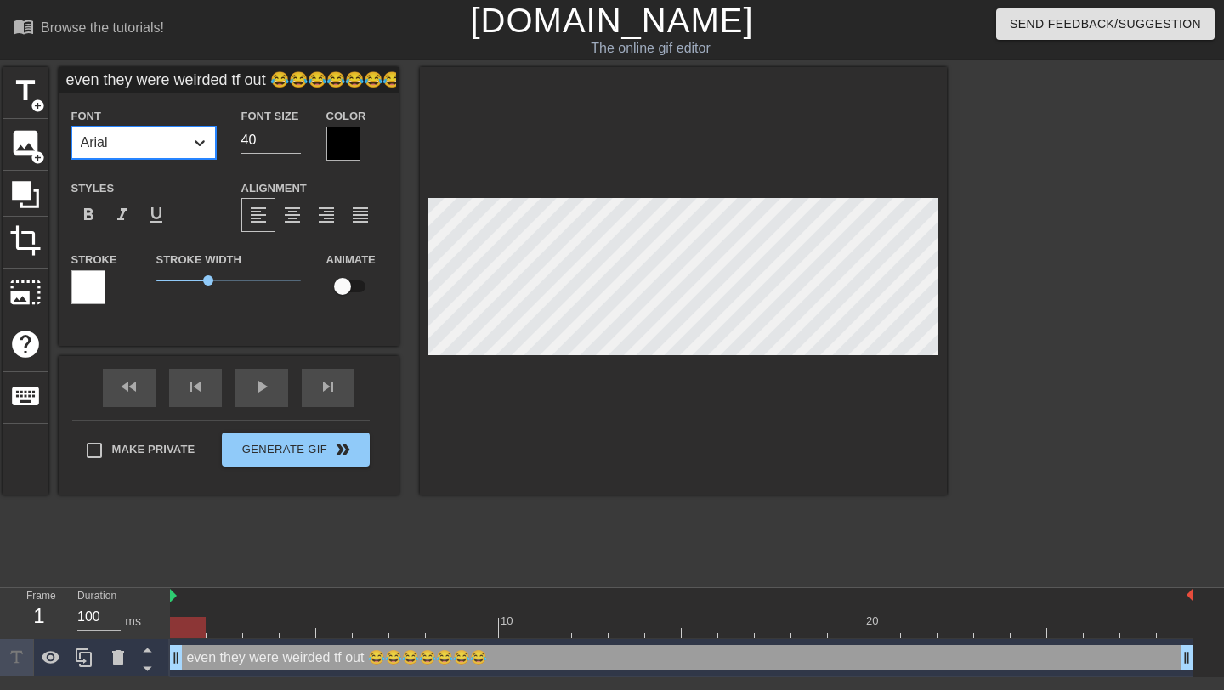
click at [200, 139] on icon at bounding box center [199, 142] width 17 height 17
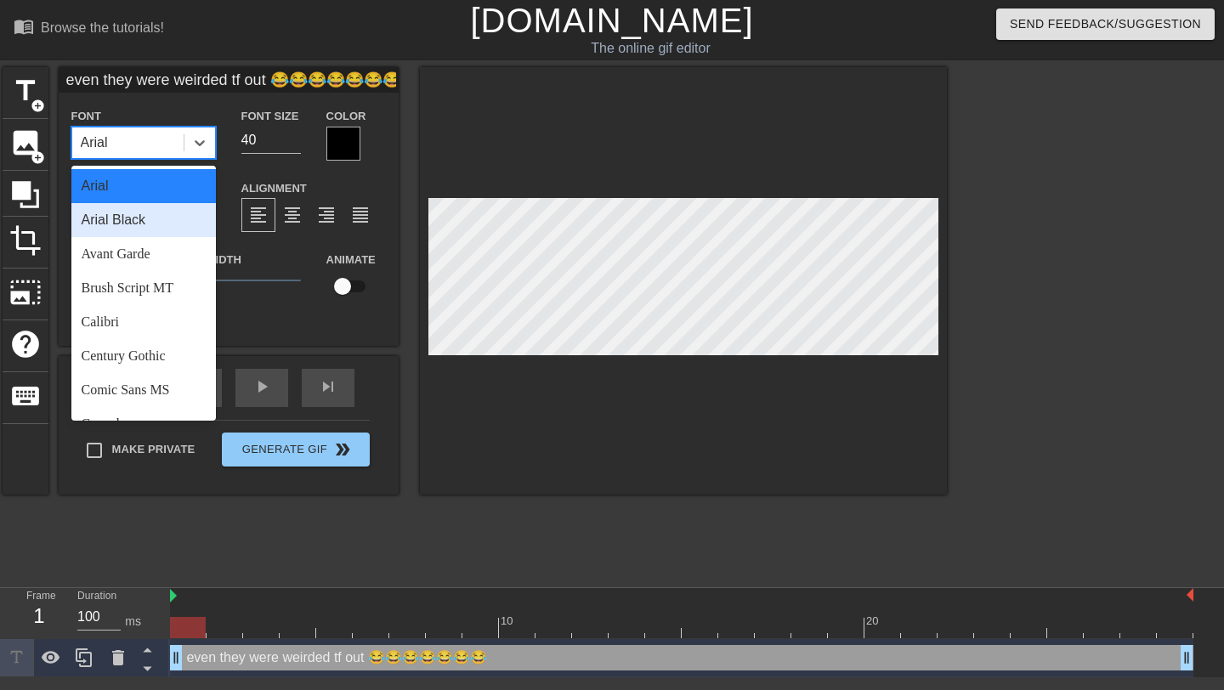
click at [141, 217] on div "Arial Black" at bounding box center [143, 220] width 144 height 34
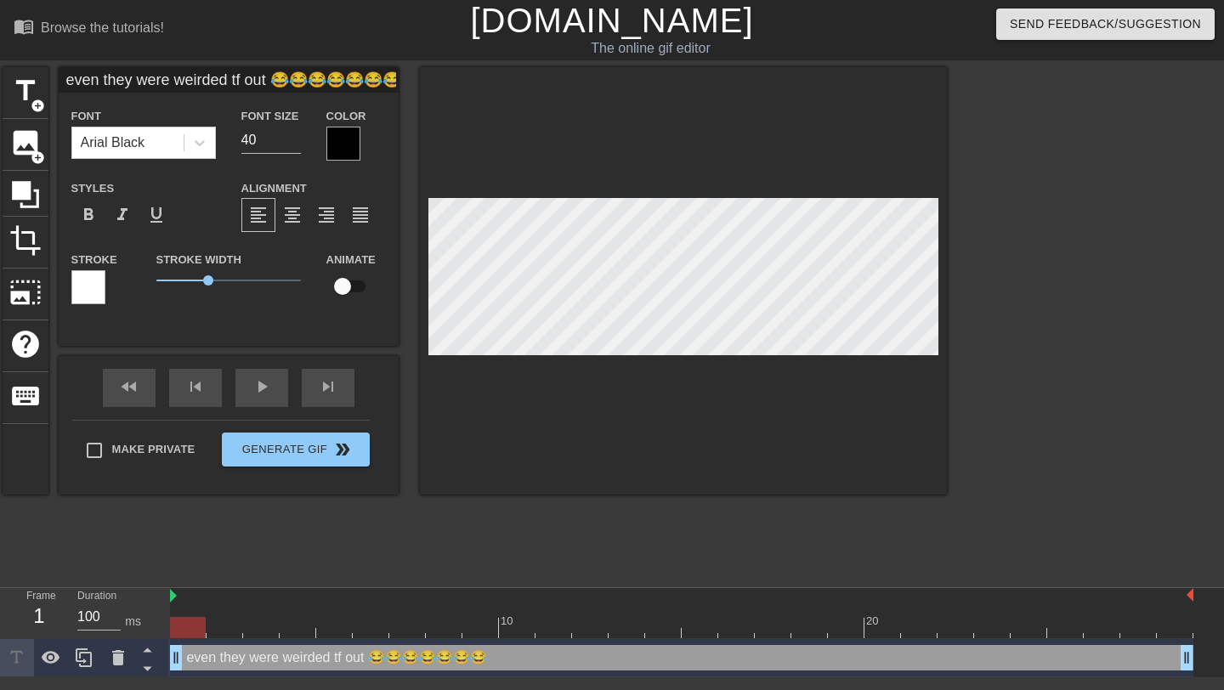
scroll to position [0, 9]
click at [274, 138] on input "40" at bounding box center [270, 140] width 59 height 27
click at [294, 145] on input "39" at bounding box center [270, 140] width 59 height 27
click at [294, 145] on input "38" at bounding box center [270, 140] width 59 height 27
click at [294, 145] on input "37" at bounding box center [270, 140] width 59 height 27
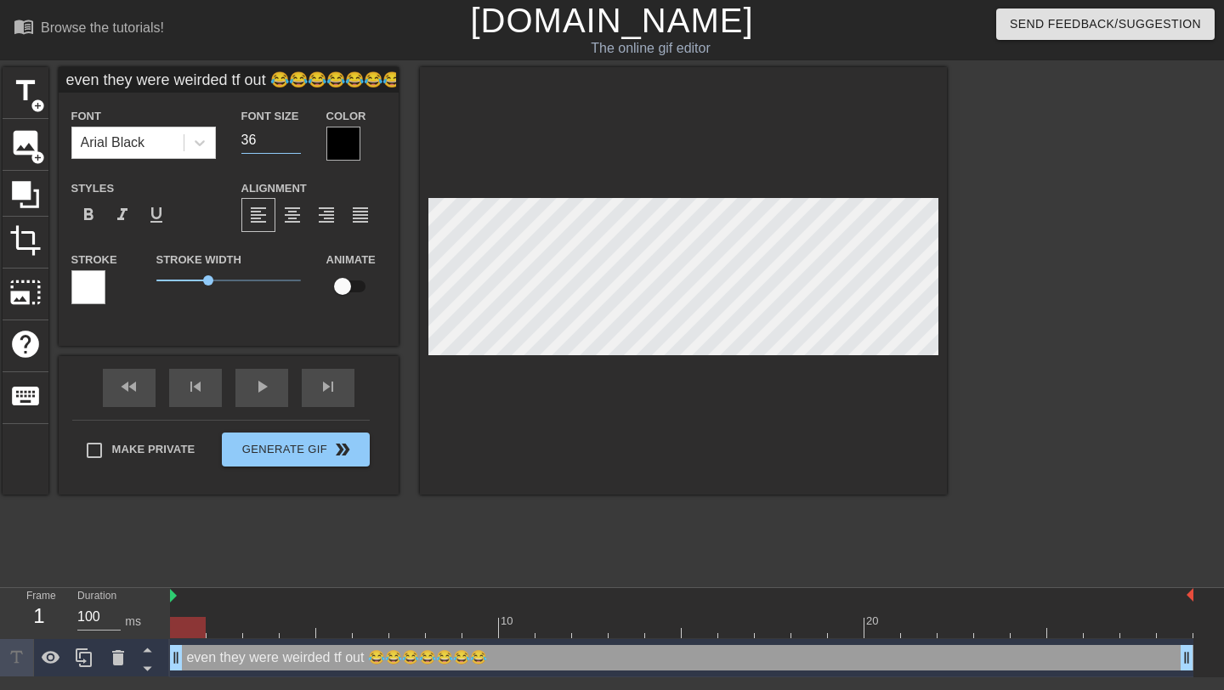
click at [294, 145] on input "36" at bounding box center [270, 140] width 59 height 27
click at [294, 145] on input "35" at bounding box center [270, 140] width 59 height 27
click at [294, 145] on input "34" at bounding box center [270, 140] width 59 height 27
click at [294, 145] on input "33" at bounding box center [270, 140] width 59 height 27
click at [294, 145] on input "32" at bounding box center [270, 140] width 59 height 27
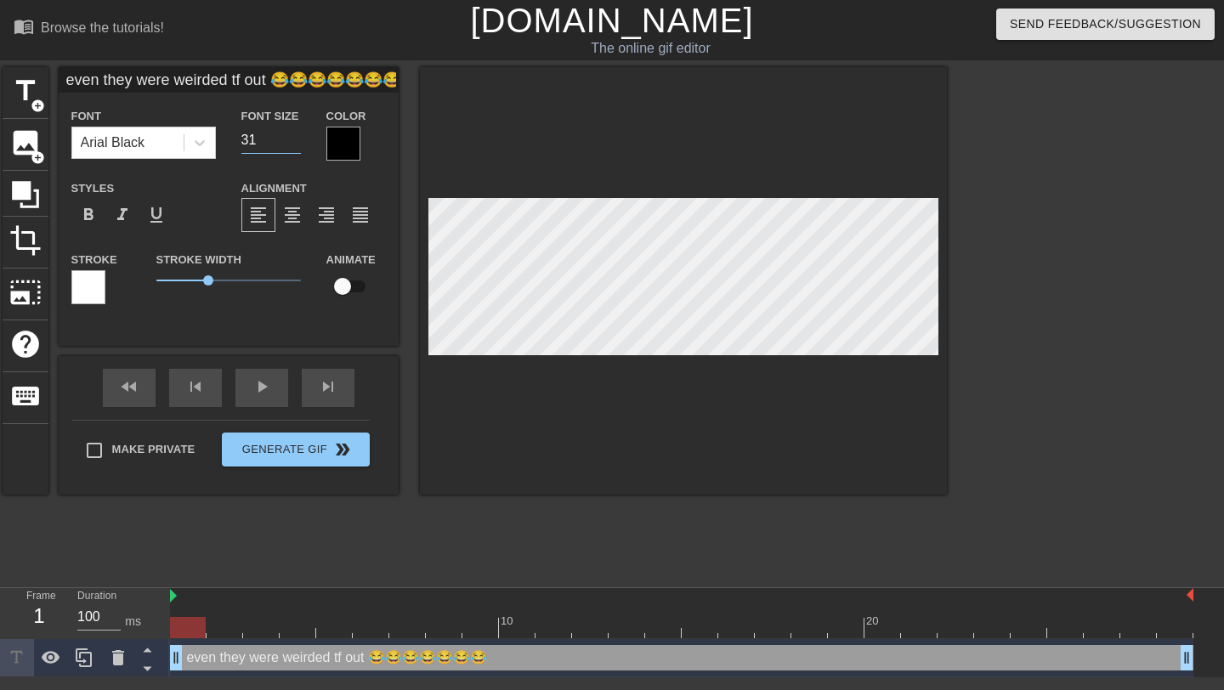
click at [294, 145] on input "31" at bounding box center [270, 140] width 59 height 27
click at [294, 145] on input "30" at bounding box center [270, 140] width 59 height 27
click at [294, 145] on input "29" at bounding box center [270, 140] width 59 height 27
click at [294, 145] on input "28" at bounding box center [270, 140] width 59 height 27
click at [294, 145] on input "27" at bounding box center [270, 140] width 59 height 27
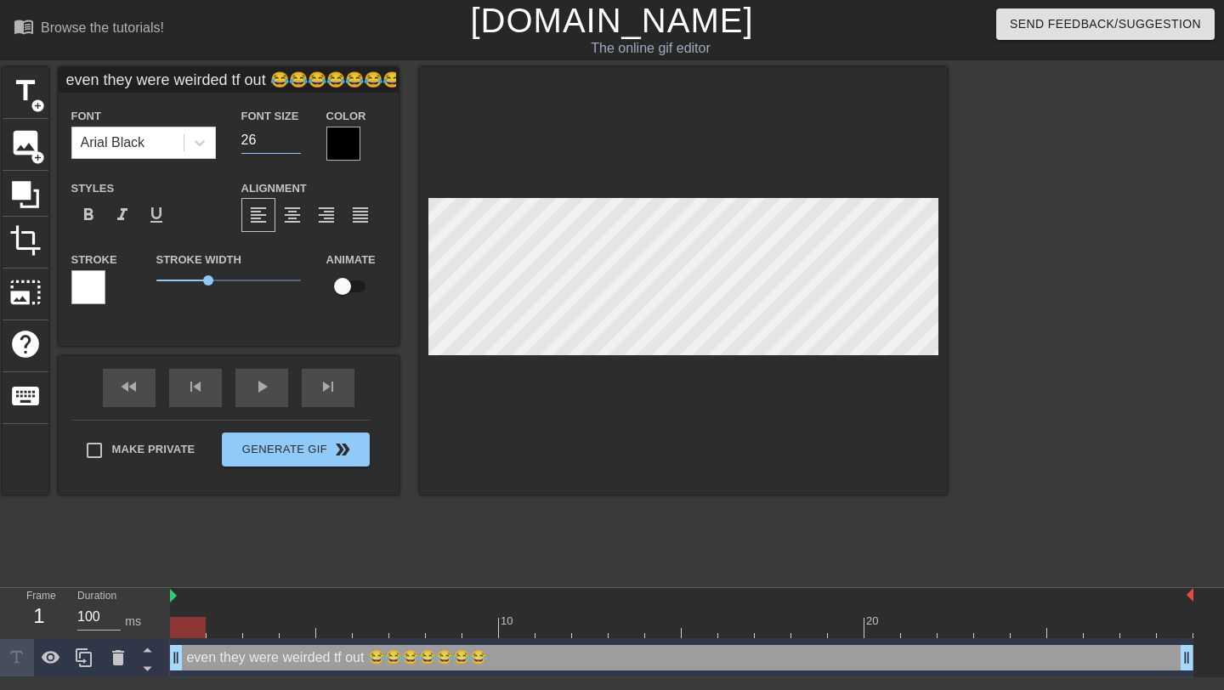
click at [294, 145] on input "26" at bounding box center [270, 140] width 59 height 27
click at [294, 145] on input "25" at bounding box center [270, 140] width 59 height 27
click at [294, 145] on input "24" at bounding box center [270, 140] width 59 height 27
click at [294, 145] on input "23" at bounding box center [270, 140] width 59 height 27
click at [295, 138] on input "24" at bounding box center [270, 140] width 59 height 27
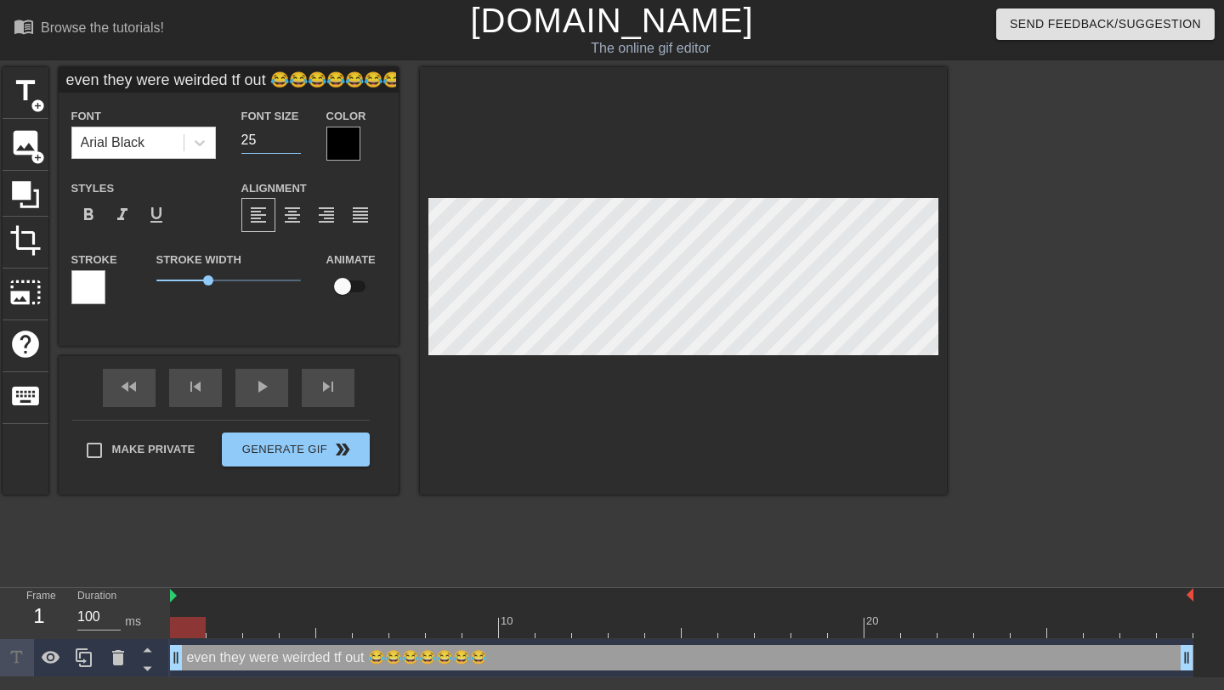
click at [295, 138] on input "25" at bounding box center [270, 140] width 59 height 27
click at [295, 138] on input "26" at bounding box center [270, 140] width 59 height 27
click at [295, 138] on input "27" at bounding box center [270, 140] width 59 height 27
type input "28"
click at [295, 138] on input "28" at bounding box center [270, 140] width 59 height 27
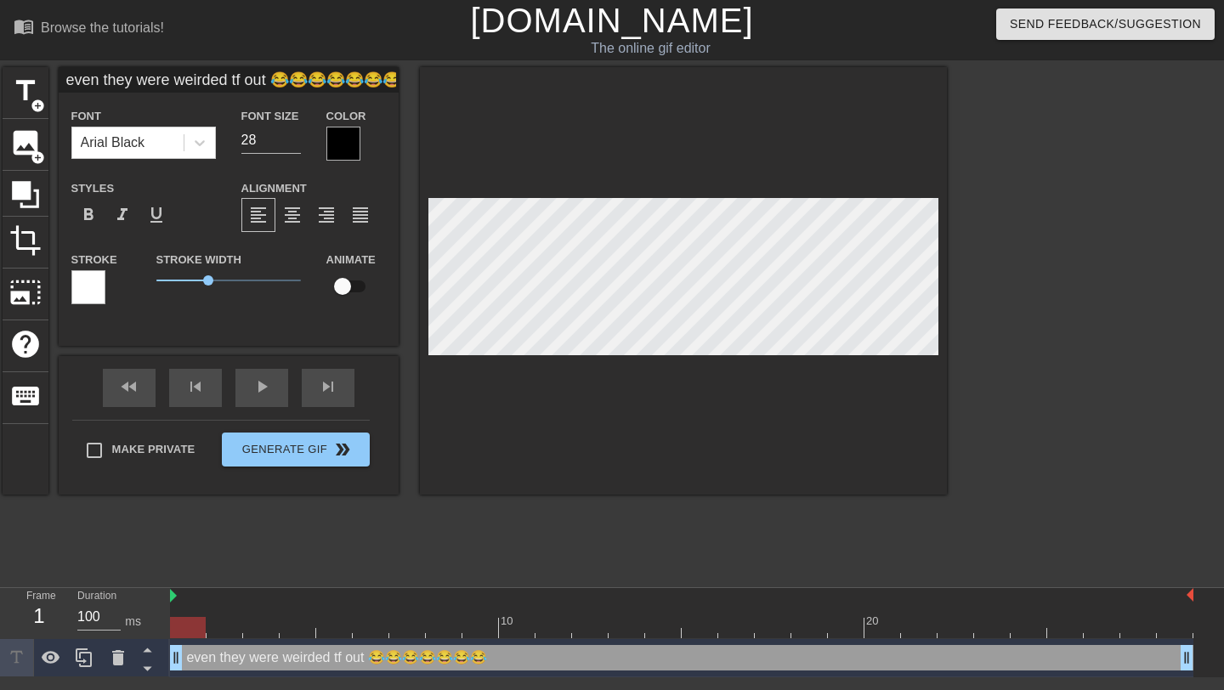
type input "even they were weirded tf out 😂😂😂😂😂😂"
type textarea "even they were weirded tf out 😂😂😂😂😂😂"
type input "even they were weirded tf out 😂😂😂😂😂"
type textarea "even they were weirded tf out 😂😂😂😂😂"
type input "even they were weirded tf out 😂😂😂😂"
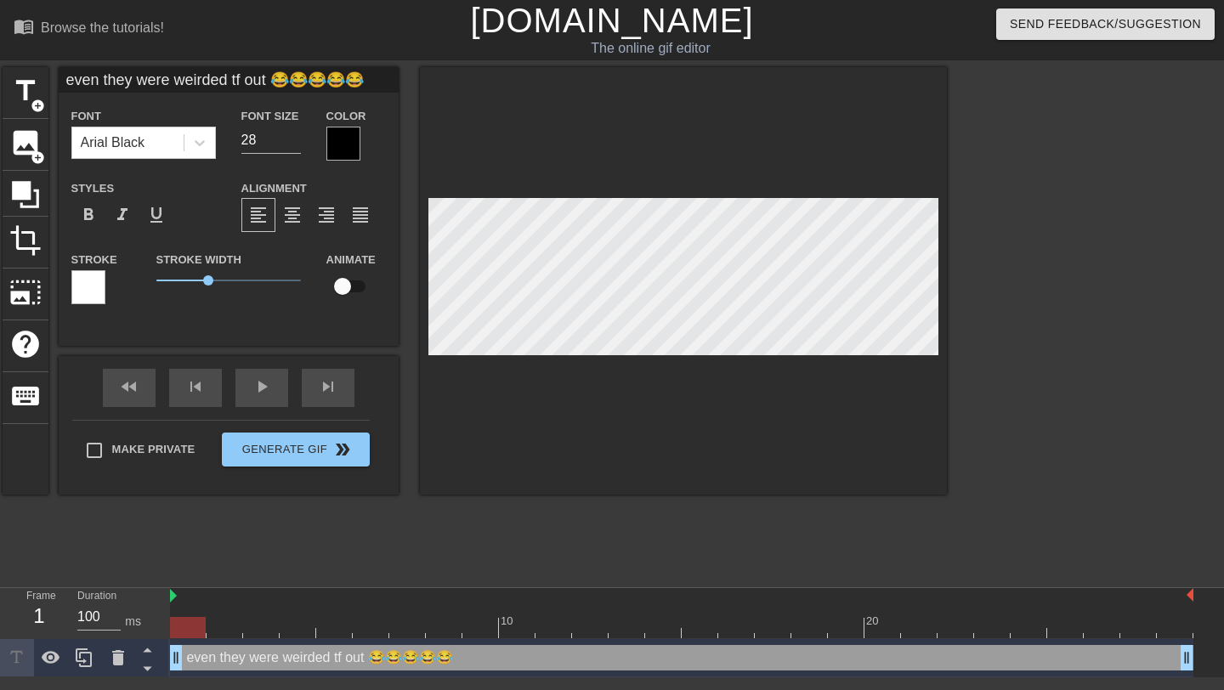
type textarea "even they were weirded tf out 😂😂😂😂"
type input "even they were weirded tf out 😂😂😂"
type textarea "even they were weirded tf out 😂😂😂"
click at [333, 76] on input "even they were weirded tf out 😂😂😂" at bounding box center [229, 79] width 340 height 25
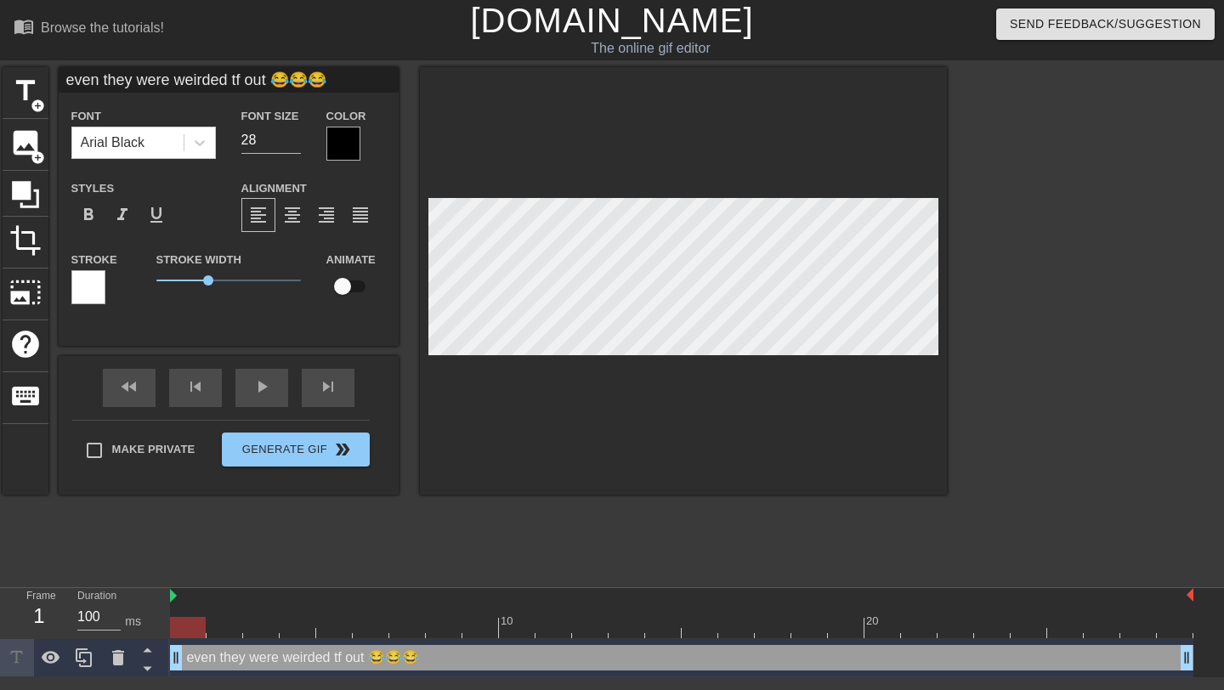
paste input "😂"
type input "even they were weirded tf out 😂😂😂😂😂"
click at [90, 216] on span "format_bold" at bounding box center [88, 215] width 20 height 20
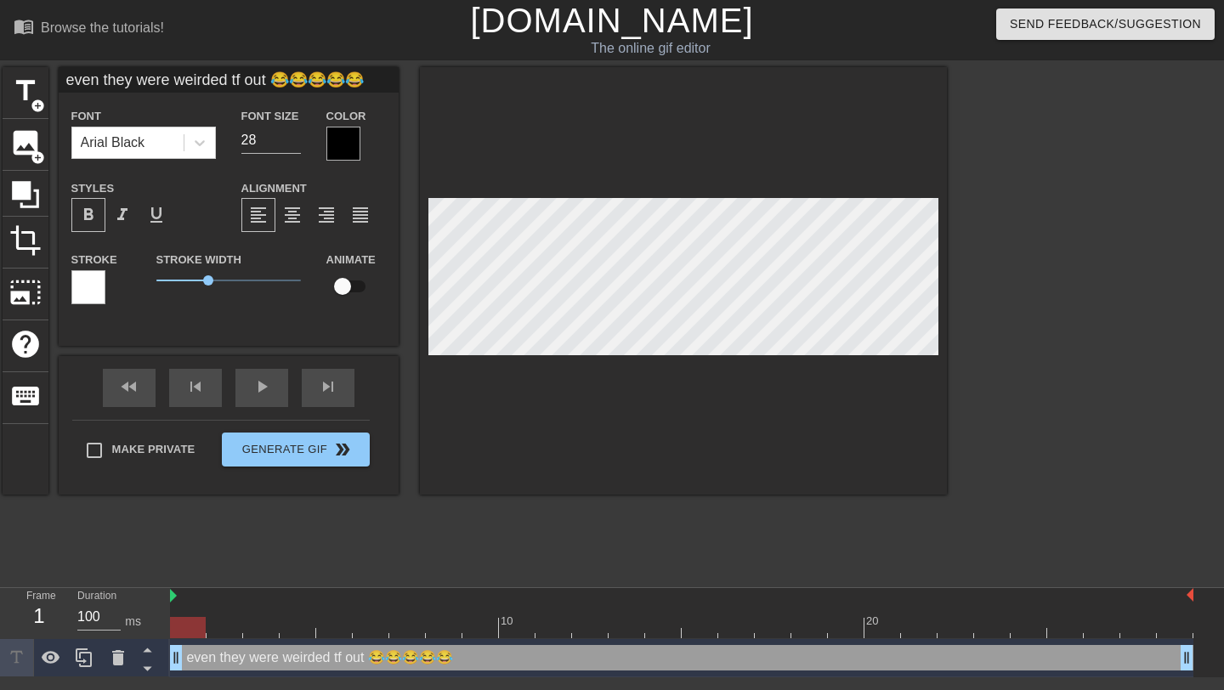
click at [90, 216] on span "format_bold" at bounding box center [88, 215] width 20 height 20
click at [84, 286] on div at bounding box center [88, 287] width 34 height 34
drag, startPoint x: 207, startPoint y: 278, endPoint x: 194, endPoint y: 286, distance: 16.0
click at [194, 286] on span "1.3" at bounding box center [228, 280] width 144 height 20
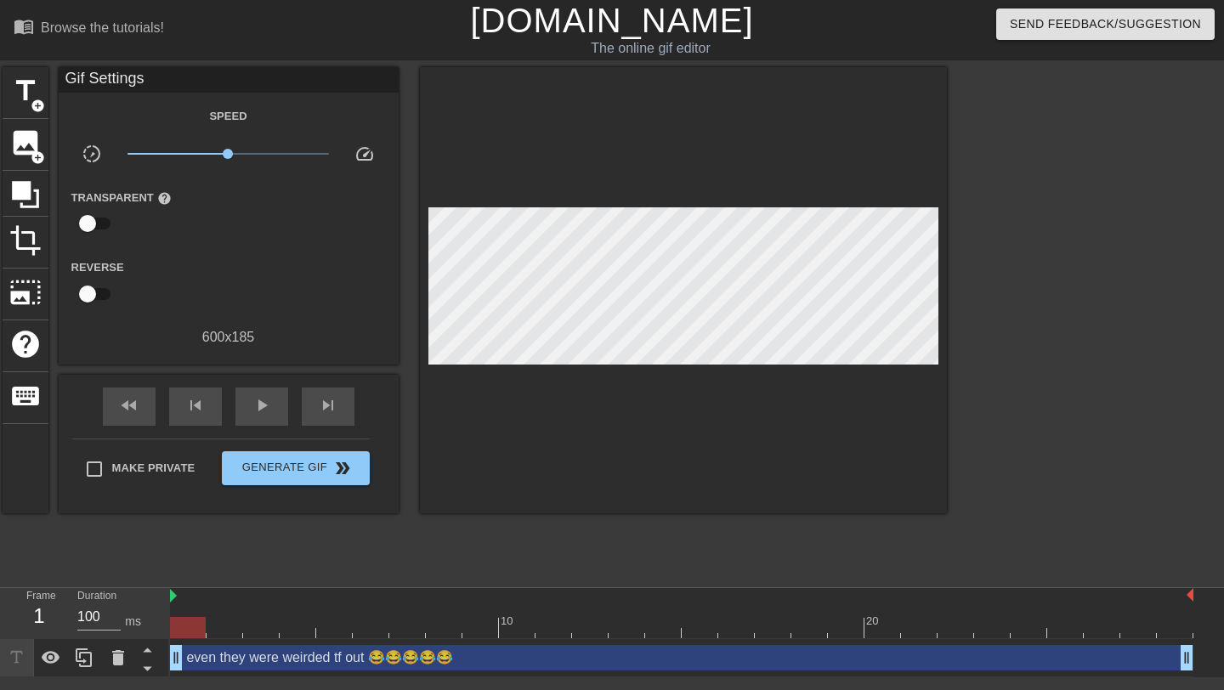
click at [492, 465] on div at bounding box center [683, 290] width 527 height 446
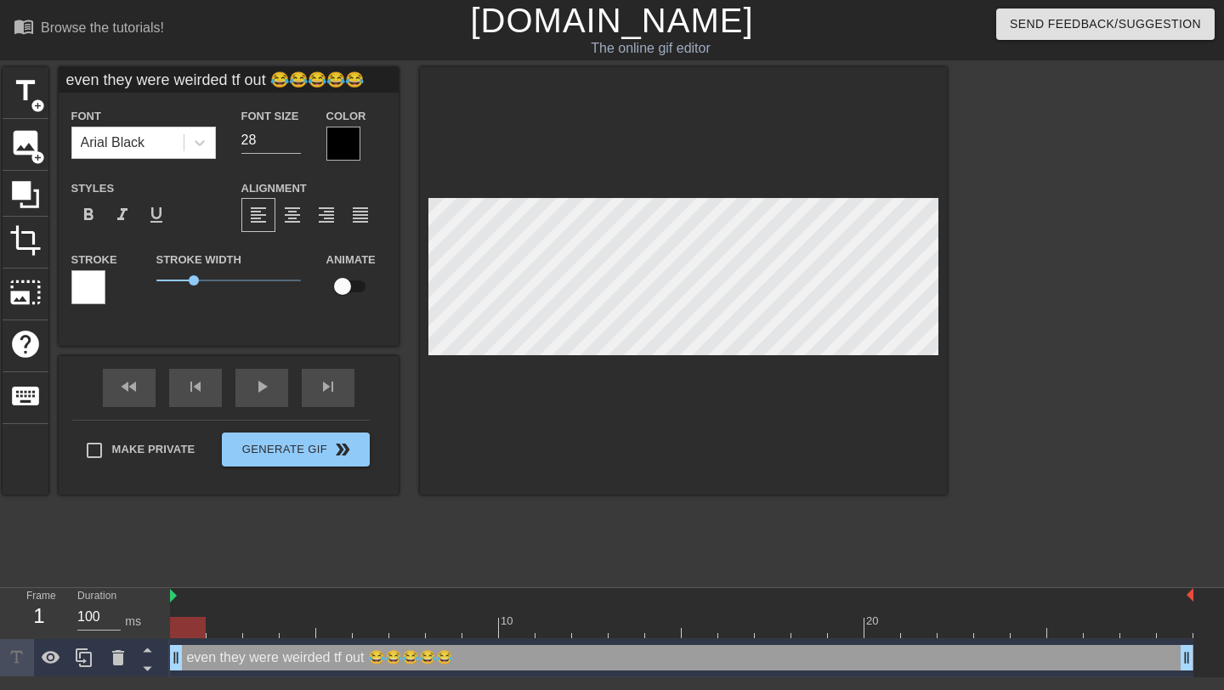
click at [602, 454] on div at bounding box center [683, 280] width 527 height 427
click at [482, 435] on div at bounding box center [683, 280] width 527 height 427
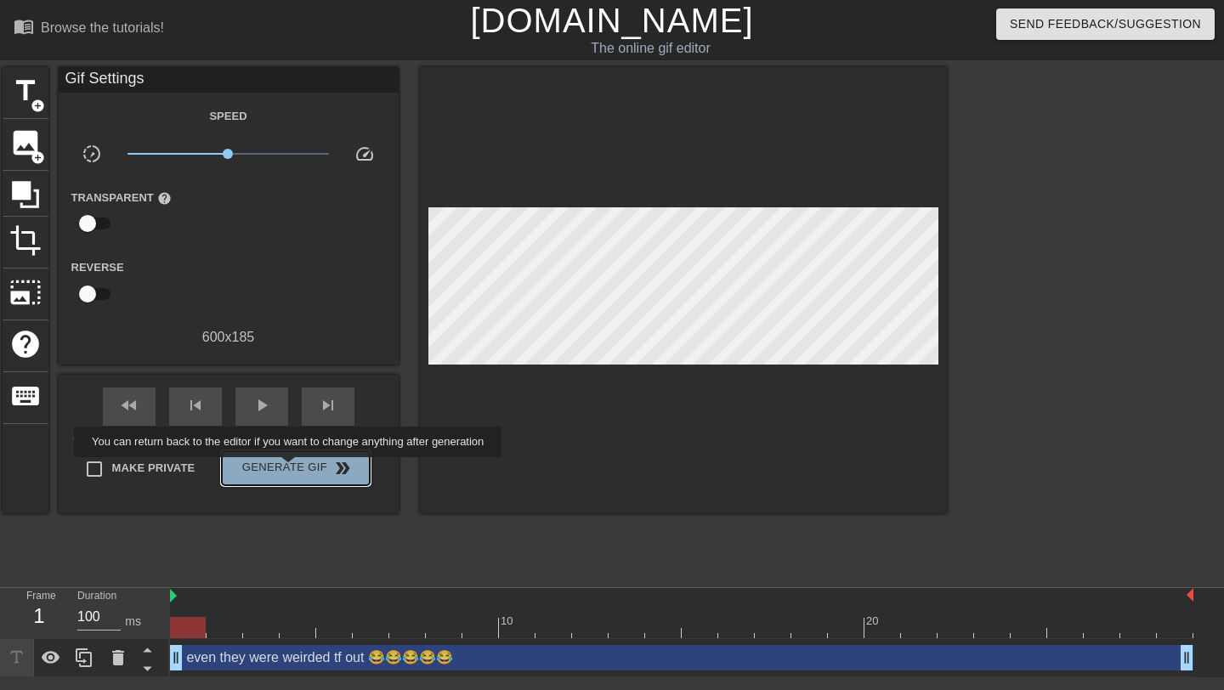
click at [299, 469] on span "Generate Gif double_arrow" at bounding box center [295, 468] width 133 height 20
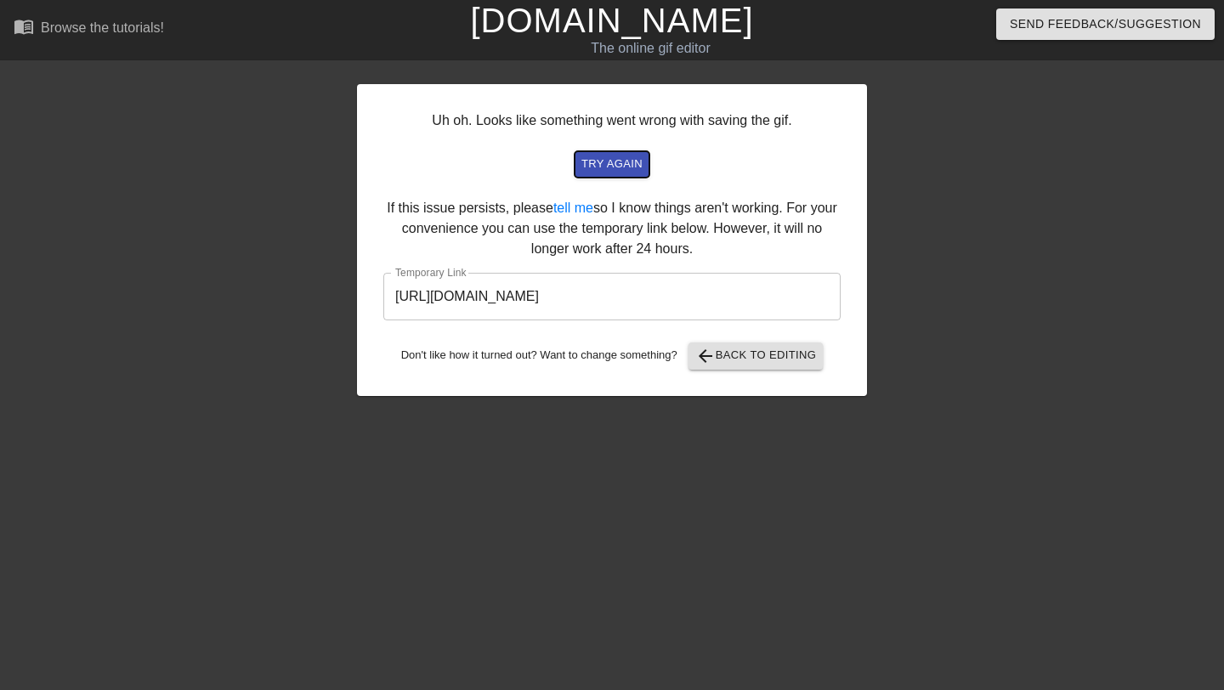
click at [619, 165] on span "try again" at bounding box center [611, 165] width 61 height 20
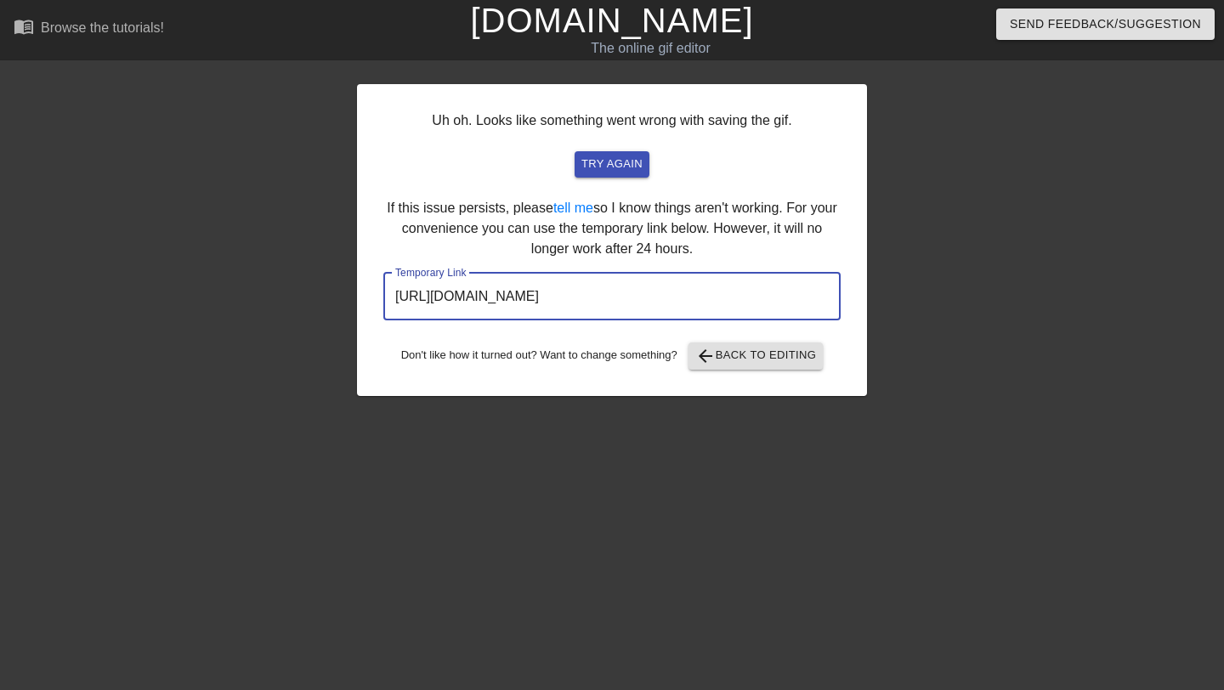
drag, startPoint x: 758, startPoint y: 297, endPoint x: 395, endPoint y: 301, distance: 362.9
click at [395, 301] on input "[URL][DOMAIN_NAME]" at bounding box center [611, 297] width 457 height 48
